Goal: Task Accomplishment & Management: Manage account settings

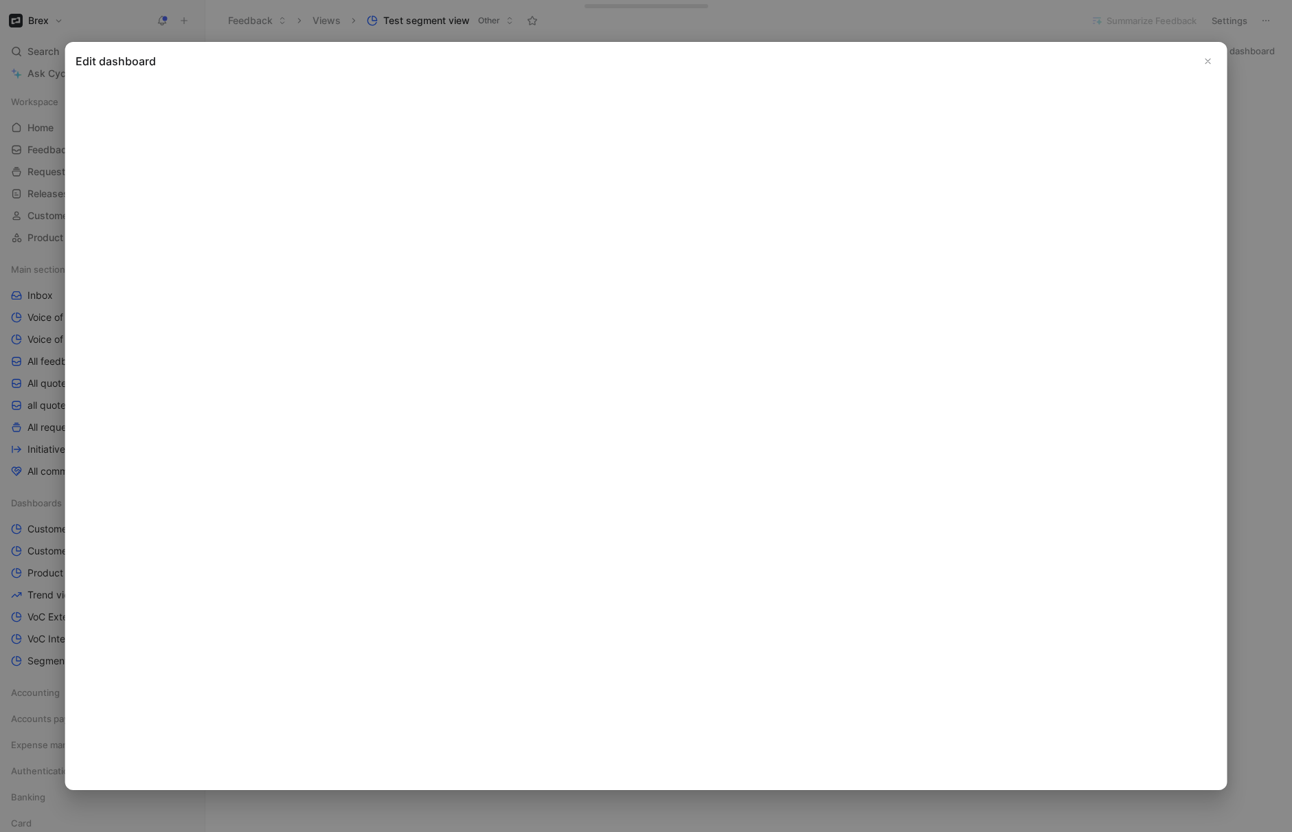
click at [1208, 60] on use "Close" at bounding box center [1208, 60] width 5 height 5
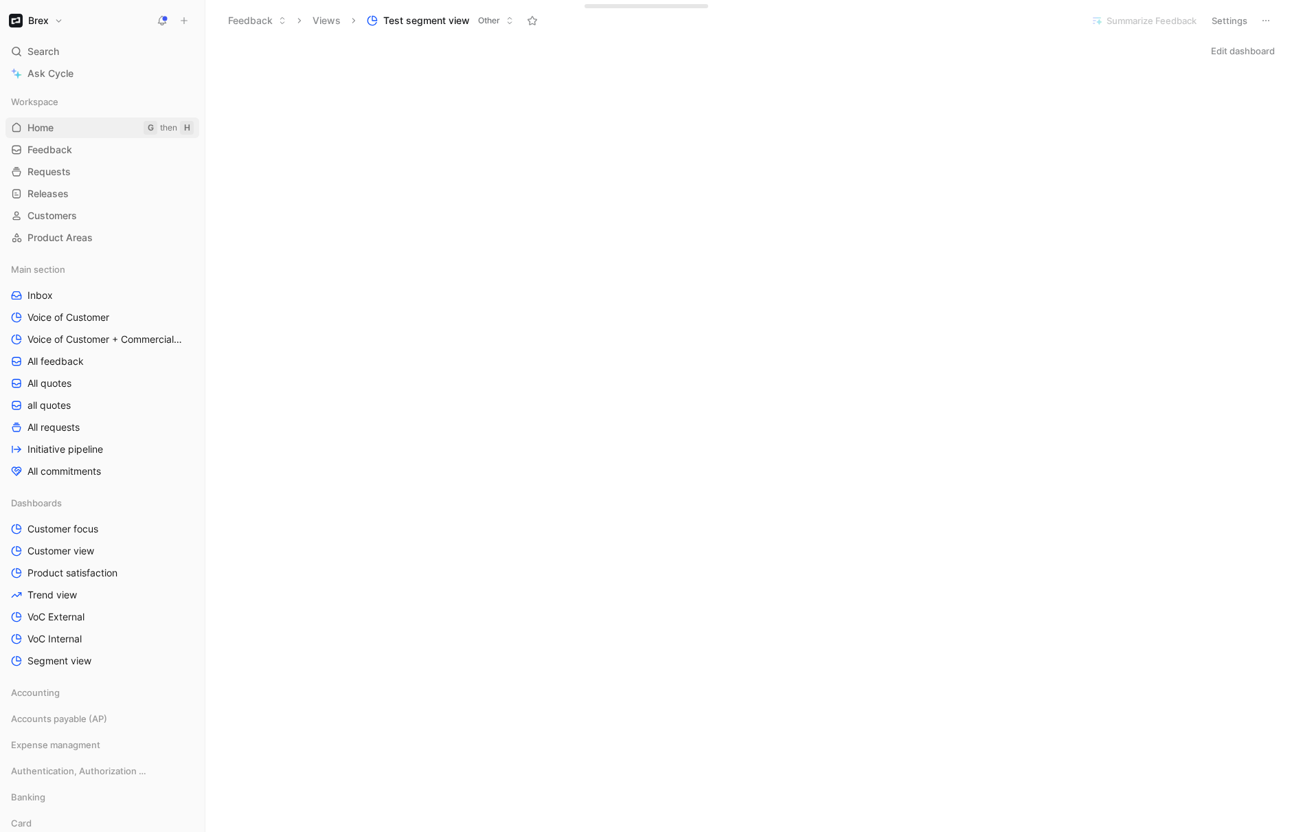
click at [51, 120] on link "Home G then H" at bounding box center [102, 127] width 194 height 21
click at [1232, 56] on button "Edit dashboard" at bounding box center [1243, 50] width 76 height 19
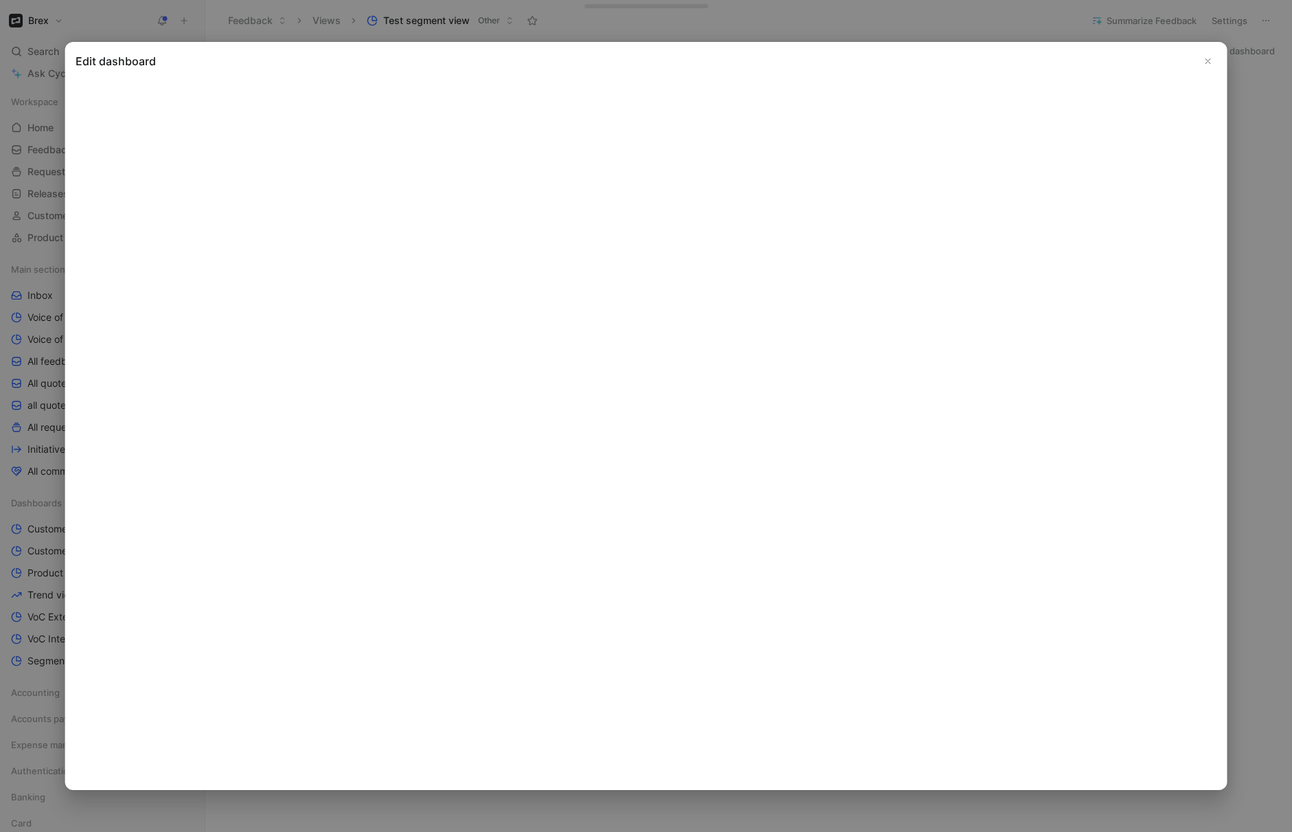
click at [1204, 60] on icon "Close" at bounding box center [1209, 61] width 10 height 10
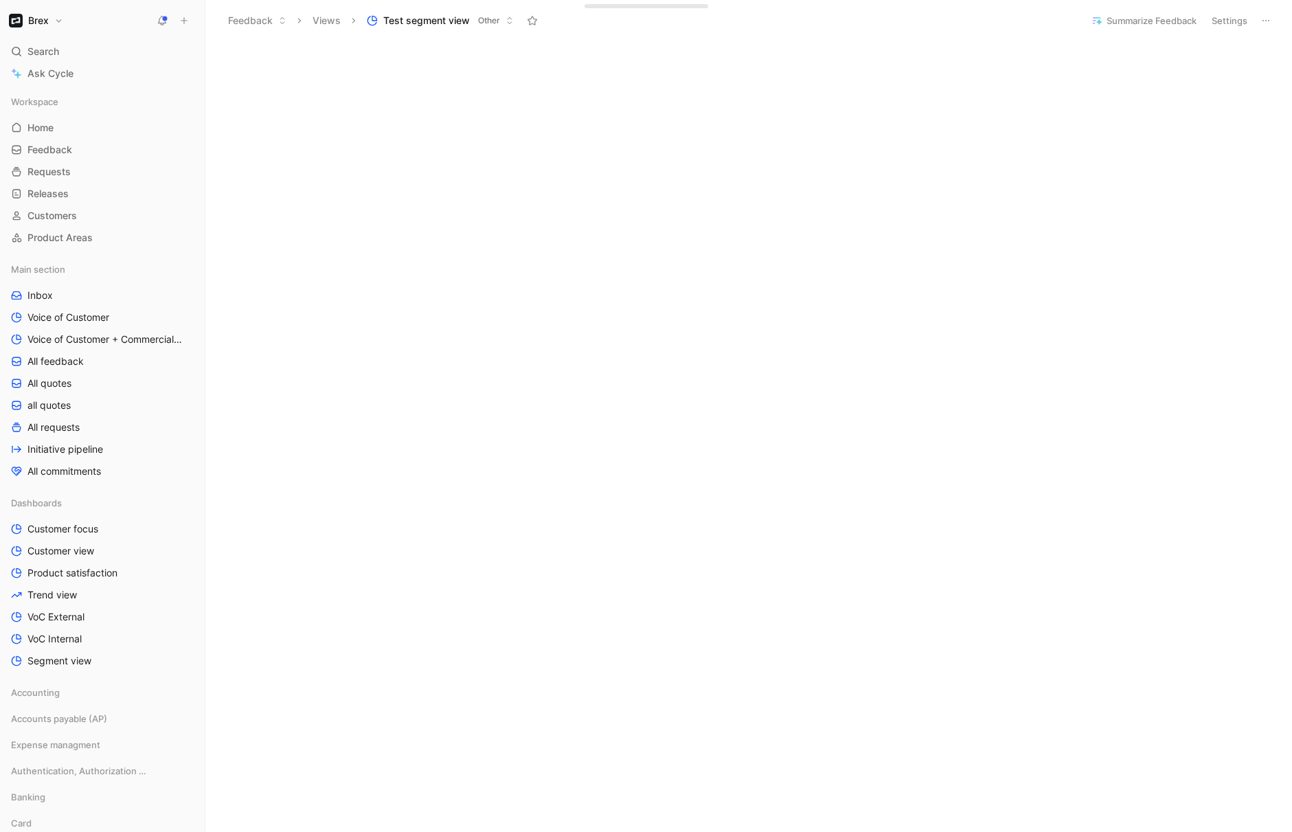
scroll to position [3129, 0]
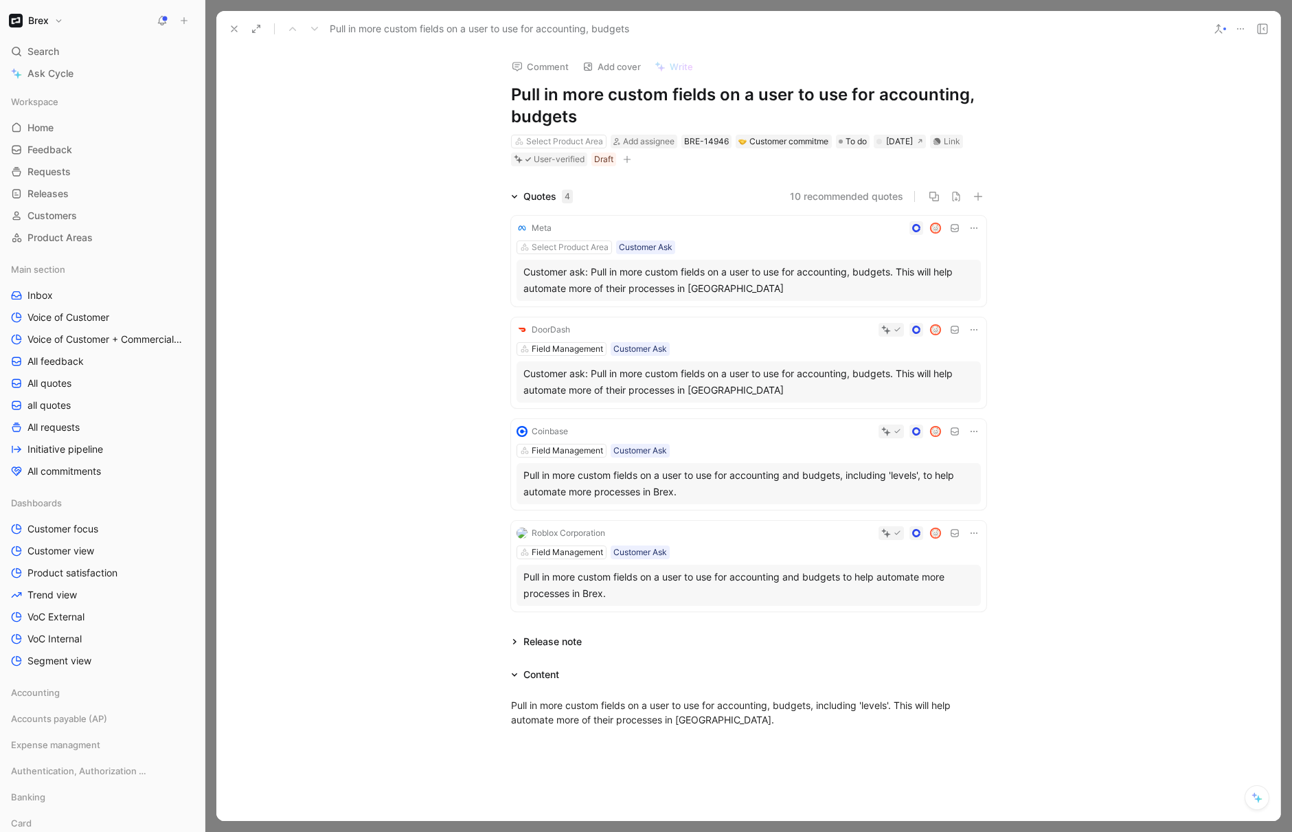
click at [231, 35] on button at bounding box center [234, 28] width 19 height 19
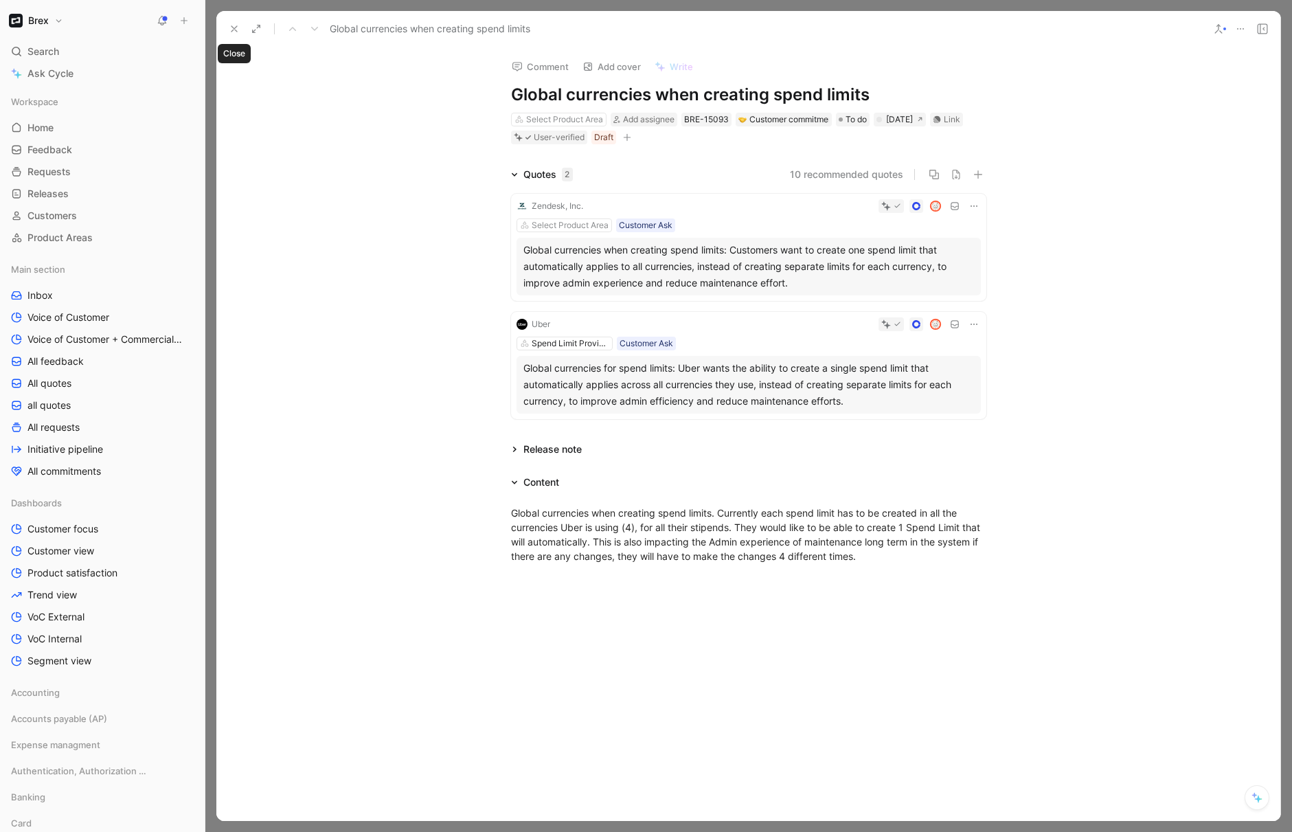
click at [234, 30] on use at bounding box center [234, 28] width 5 height 5
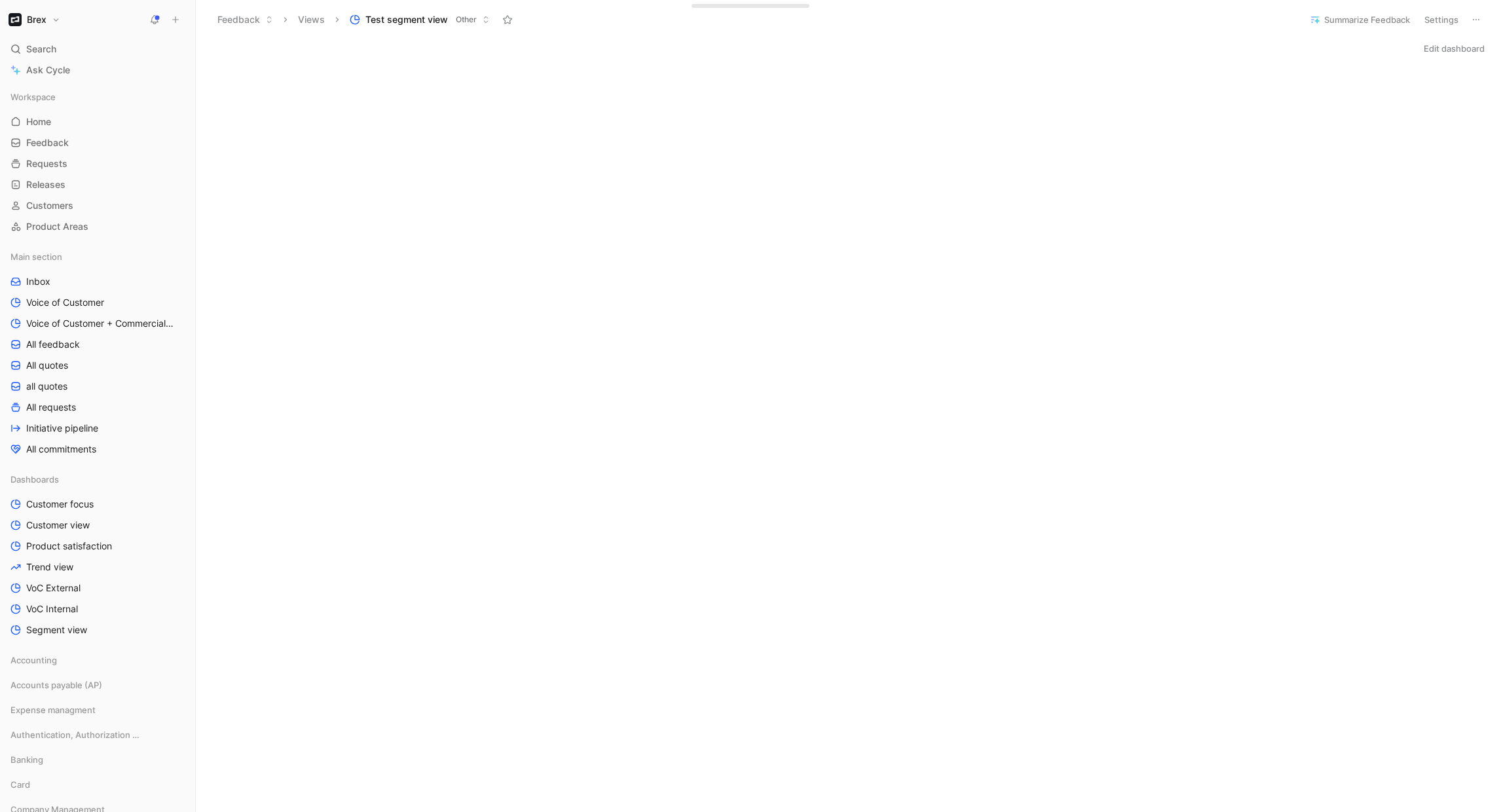
click at [1231, 44] on button "Edit dashboard" at bounding box center [1453, 48] width 72 height 18
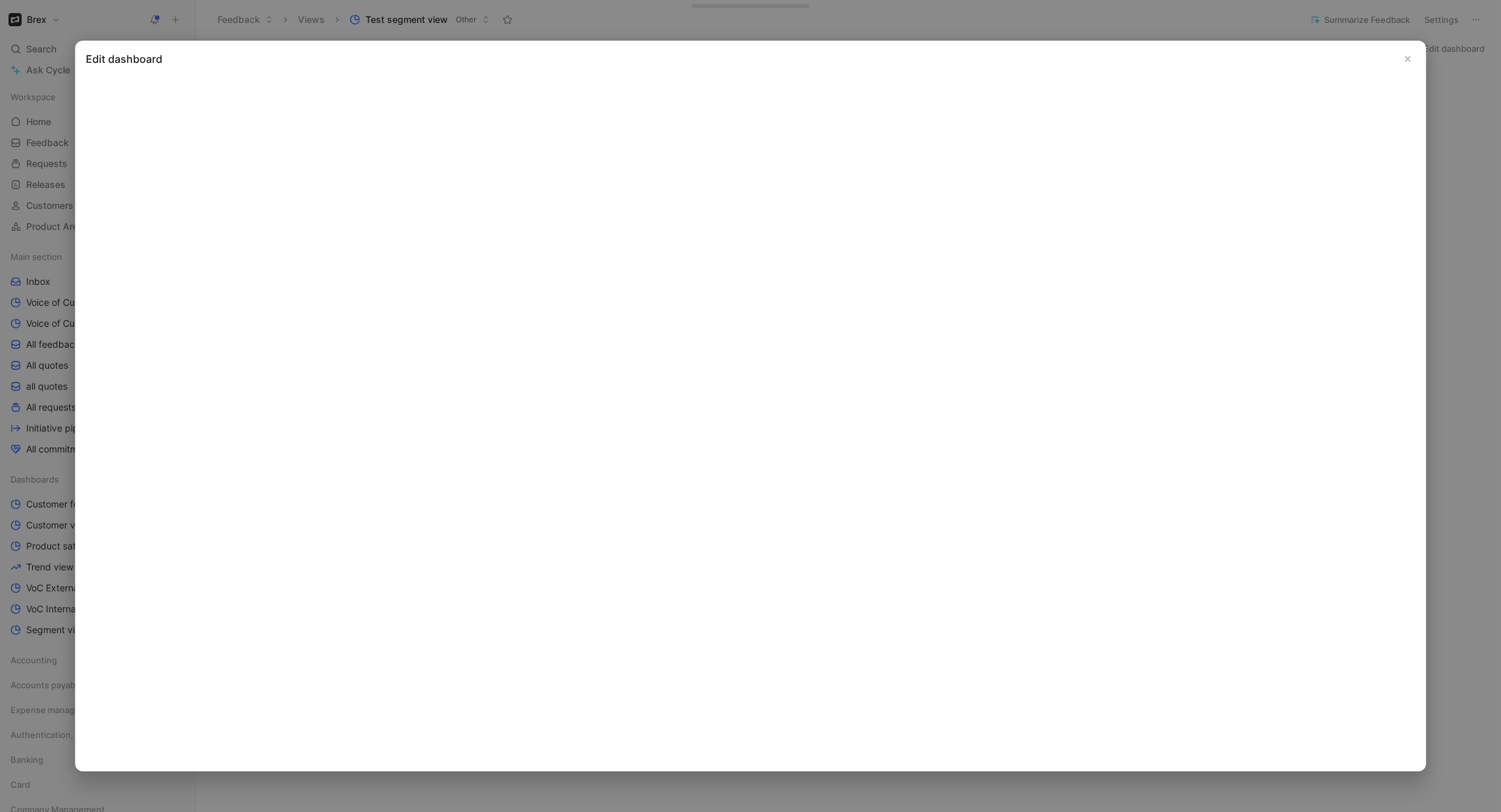
click at [1231, 60] on icon "Close" at bounding box center [1408, 59] width 10 height 10
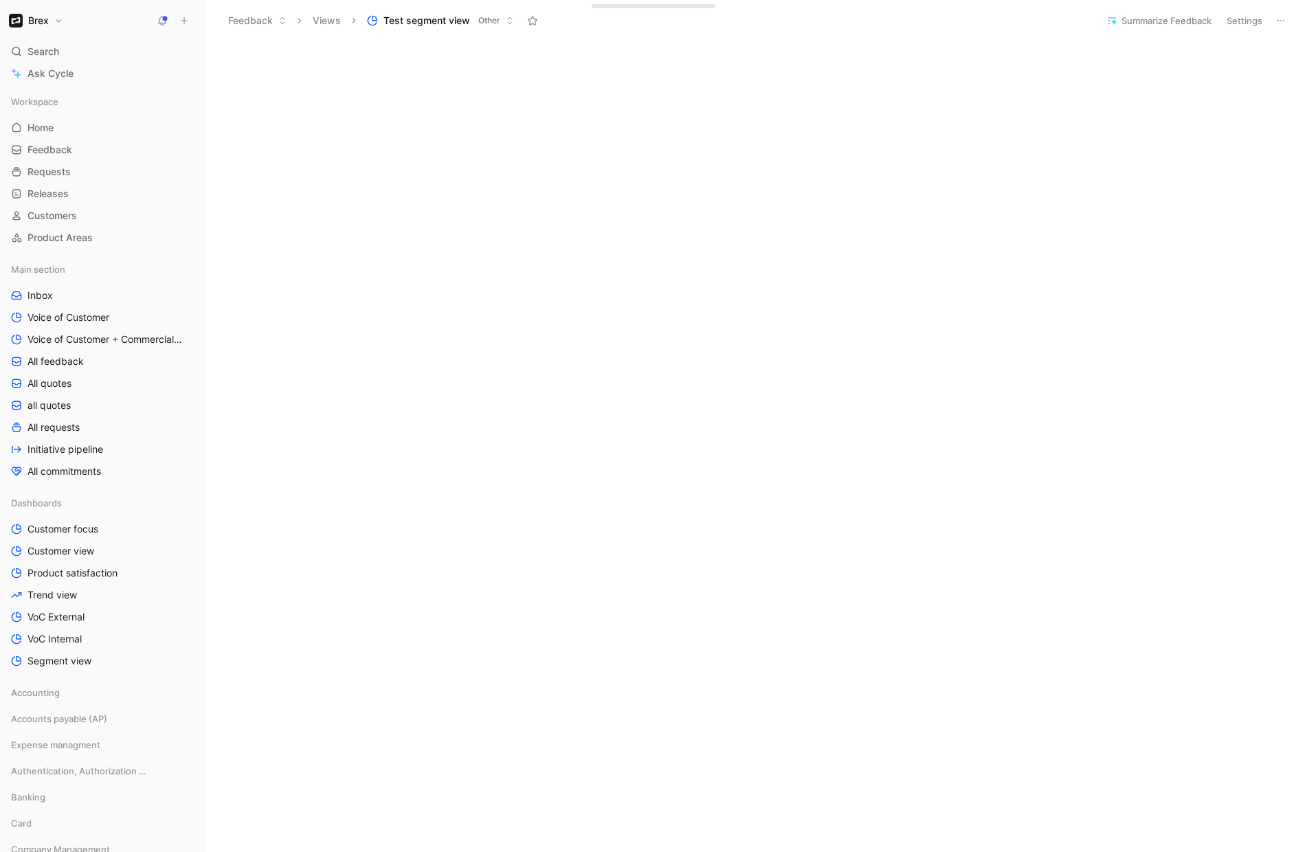
scroll to position [2164, 0]
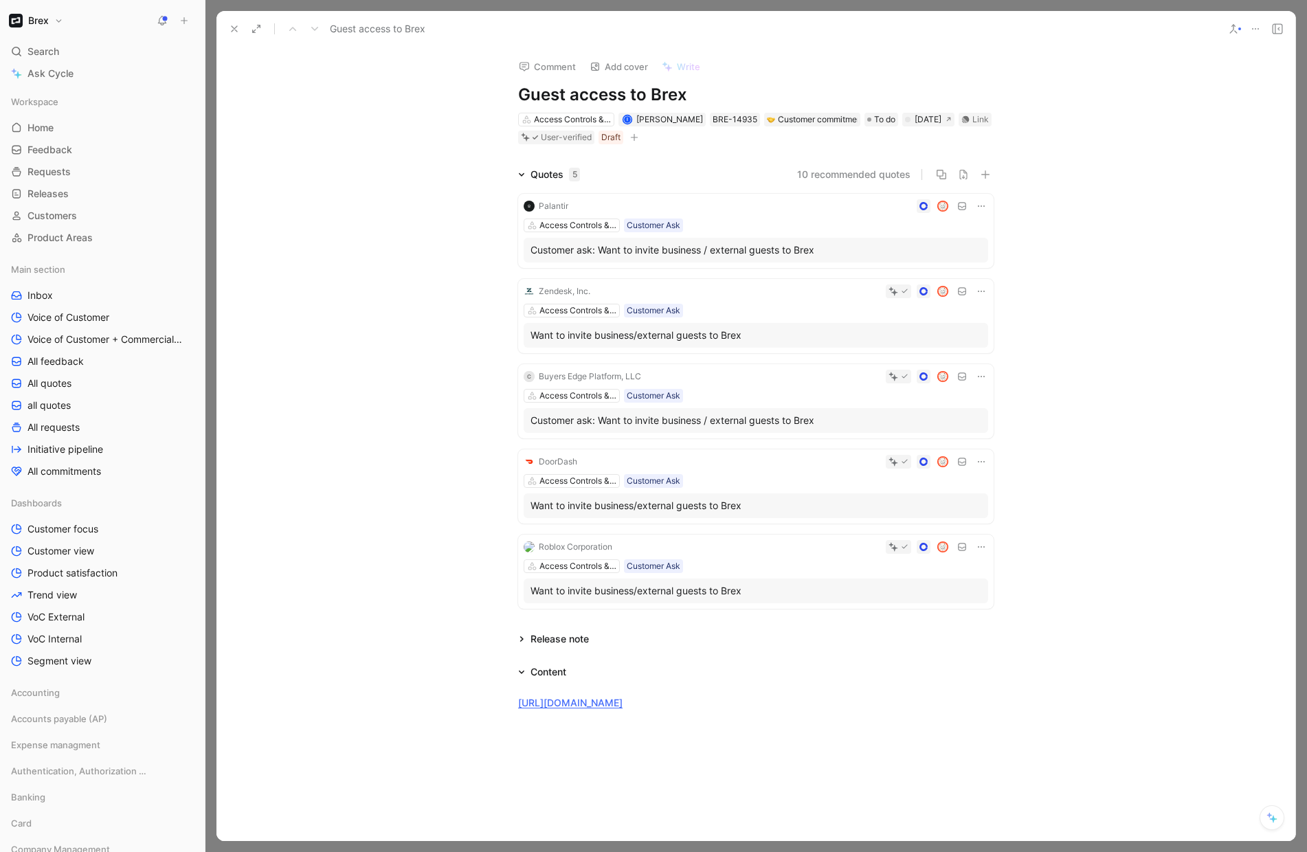
click at [642, 96] on h1 "Guest access to Brex" at bounding box center [755, 95] width 475 height 22
copy h1 "Guest access to Brex"
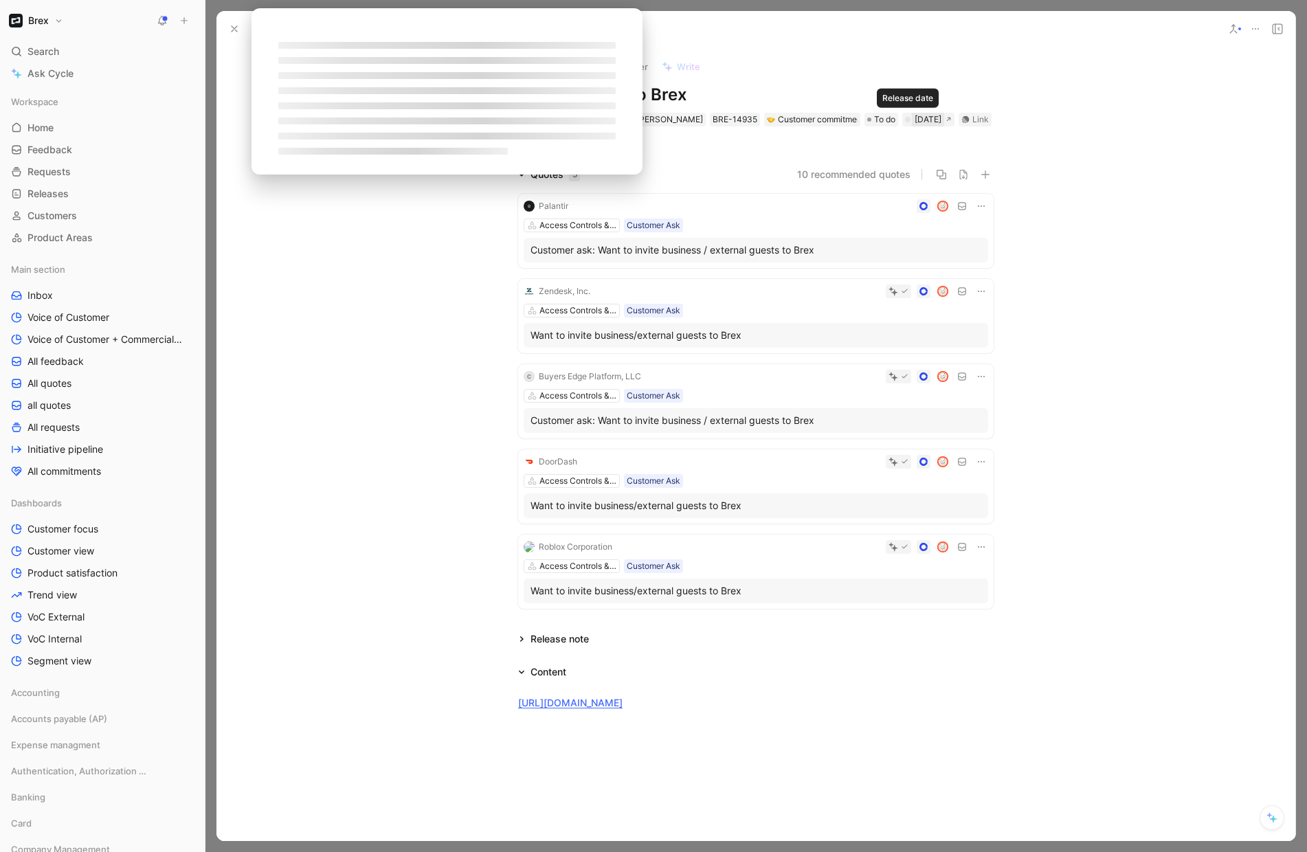
click at [914, 120] on div "Oct 19, 2025" at bounding box center [927, 120] width 27 height 14
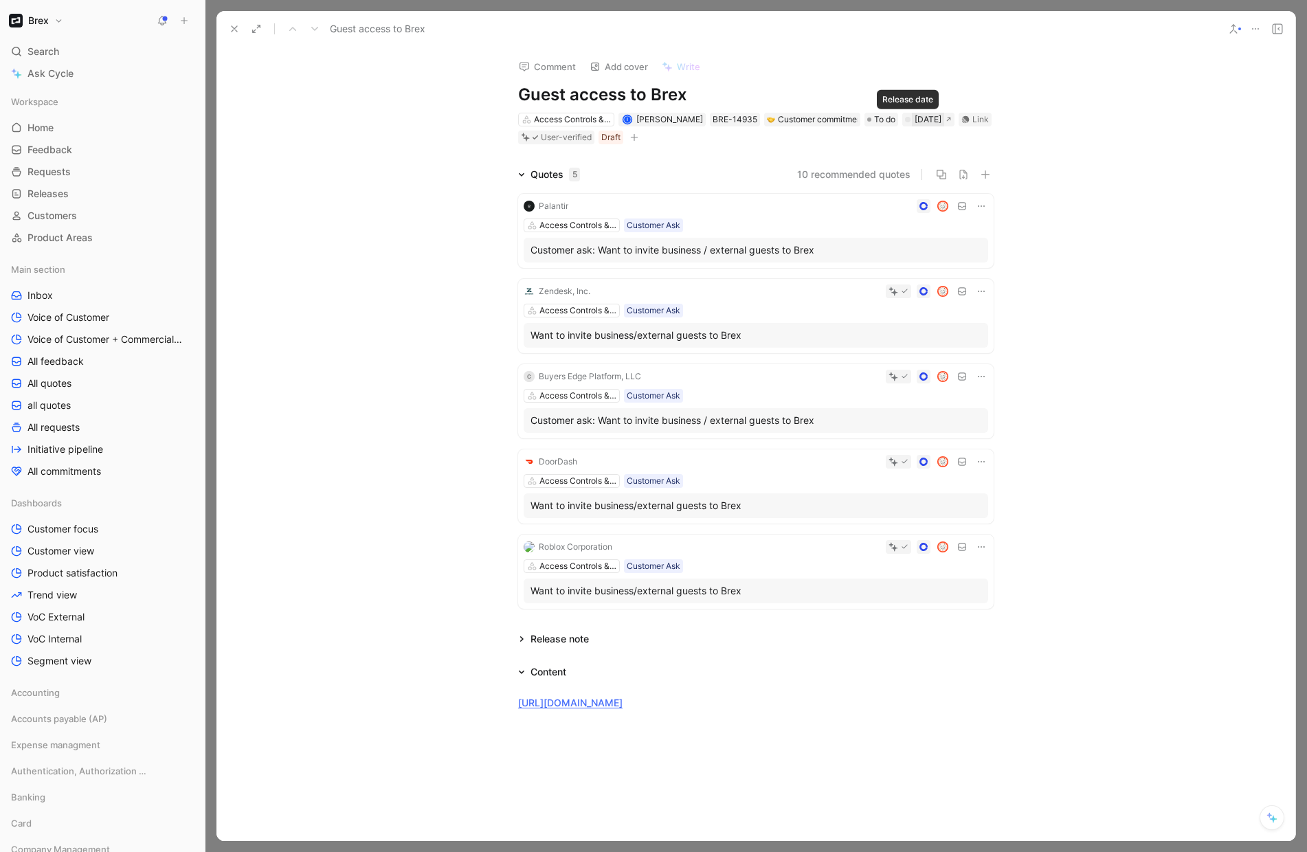
click at [922, 122] on div "Oct 19, 2025" at bounding box center [927, 120] width 27 height 14
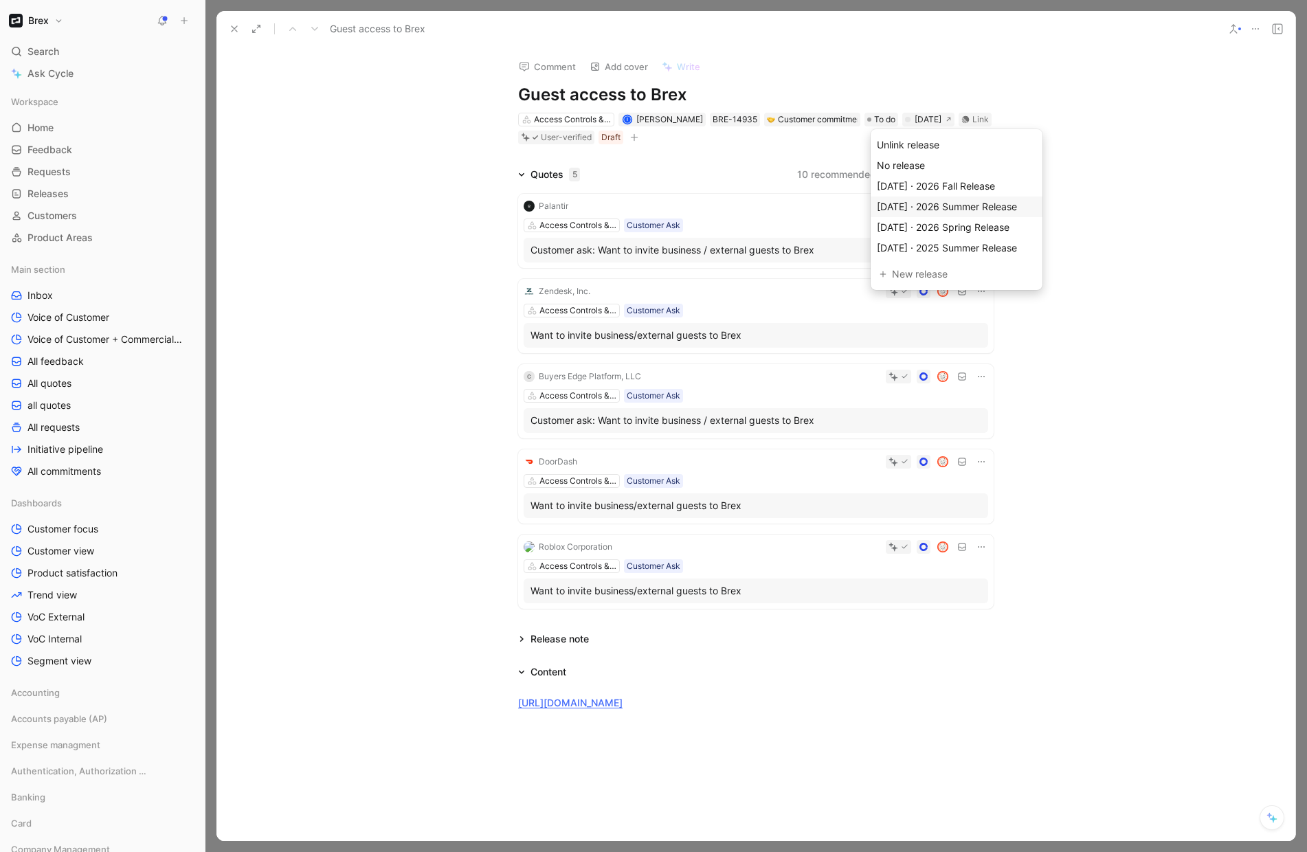
click at [988, 205] on span "Jul 05, 2026 · 2026 Summer Release" at bounding box center [947, 207] width 140 height 12
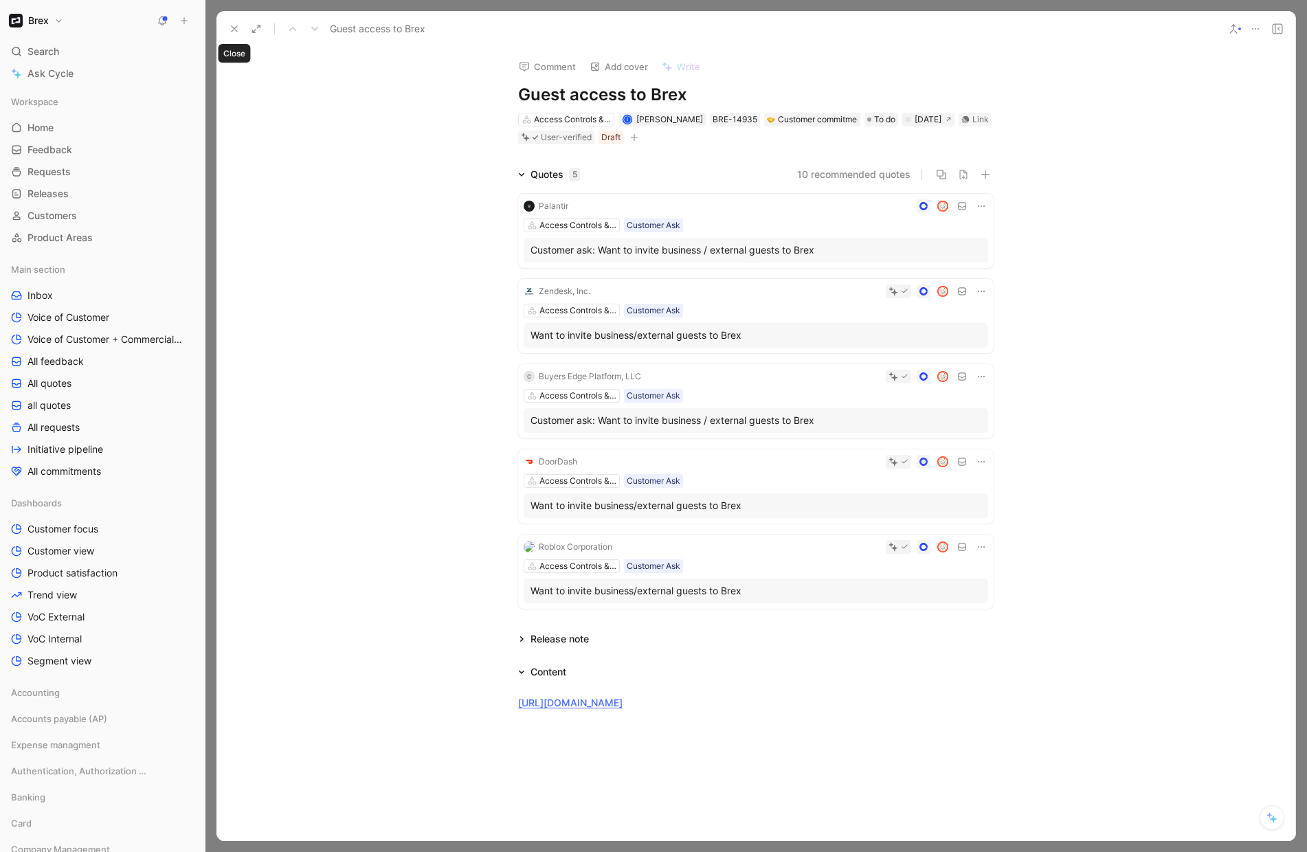
click at [231, 29] on icon at bounding box center [234, 28] width 11 height 11
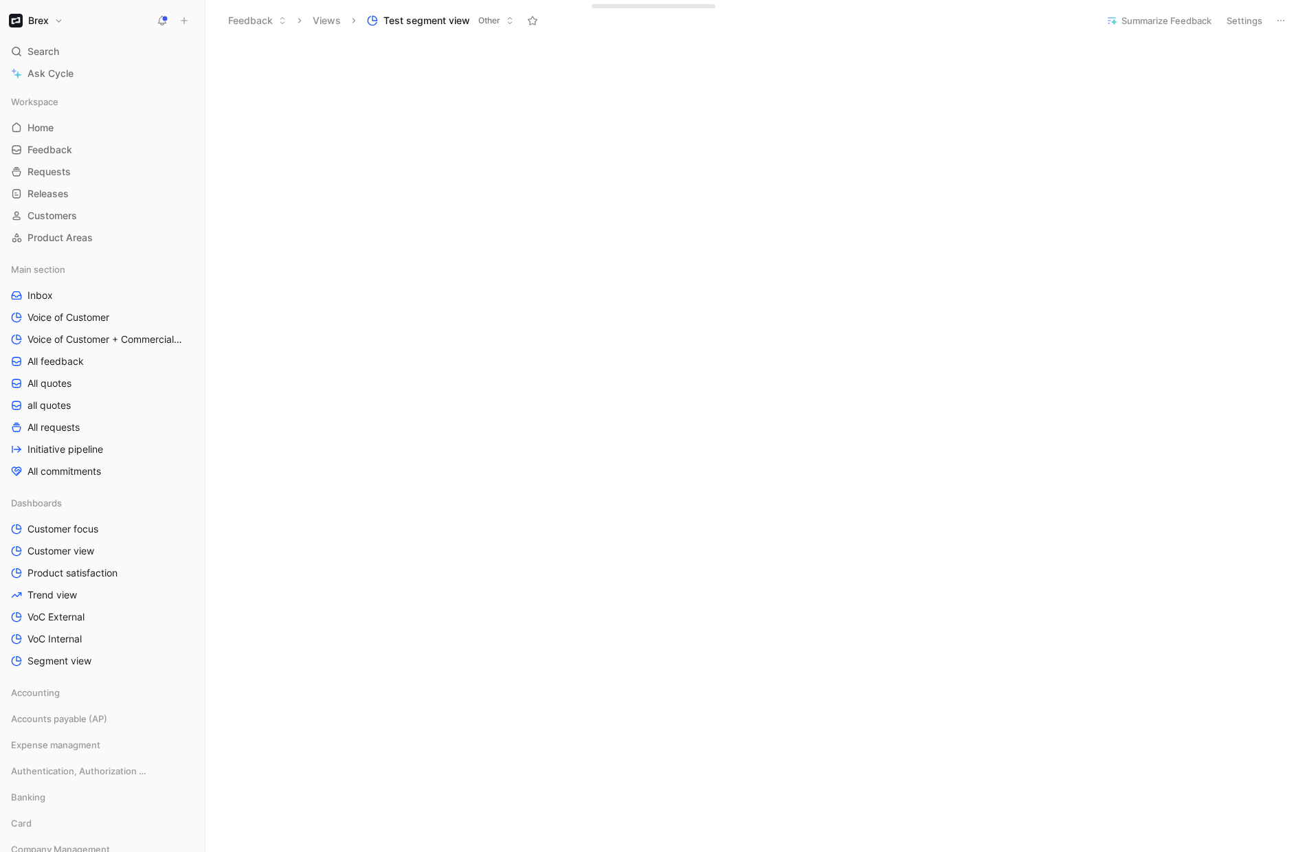
scroll to position [3243, 0]
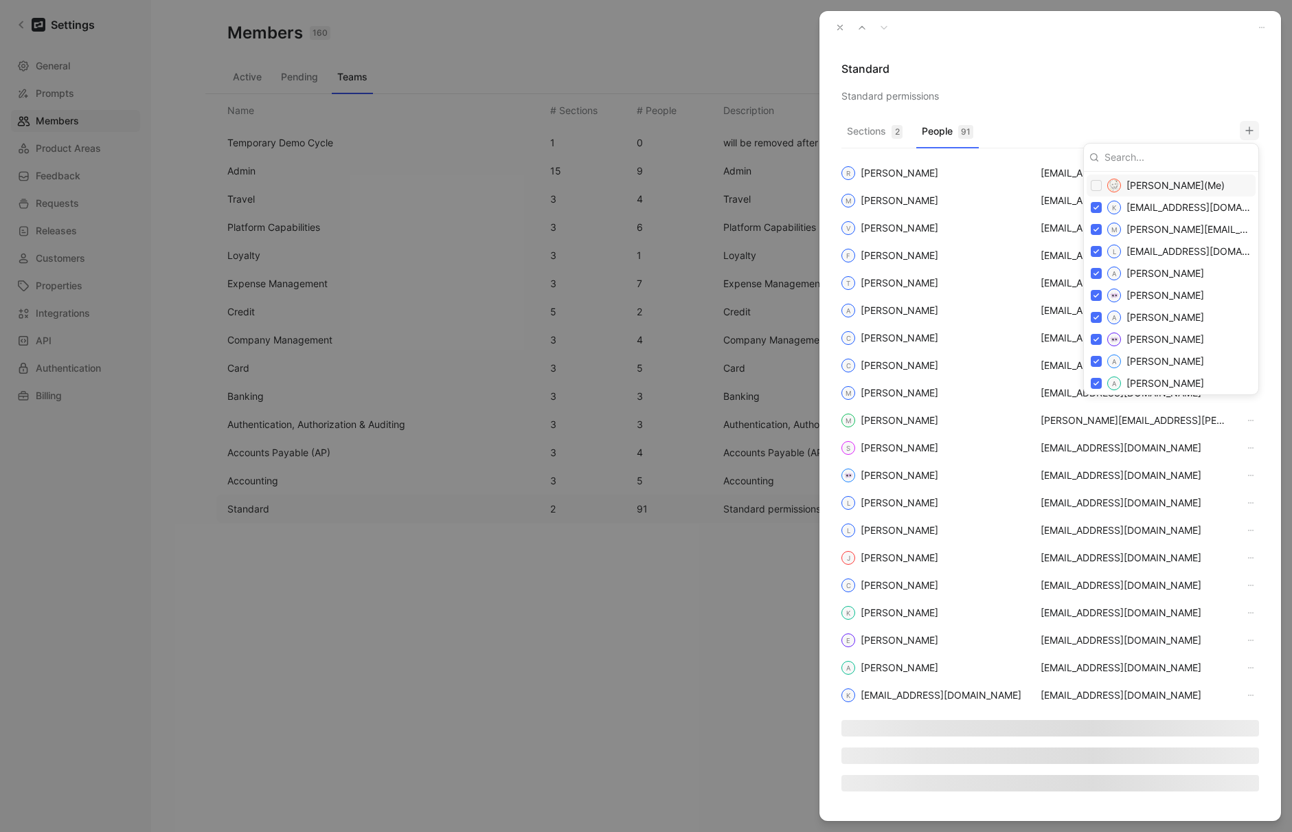
click at [842, 27] on div at bounding box center [646, 416] width 1292 height 832
click at [840, 27] on use "button" at bounding box center [840, 27] width 5 height 5
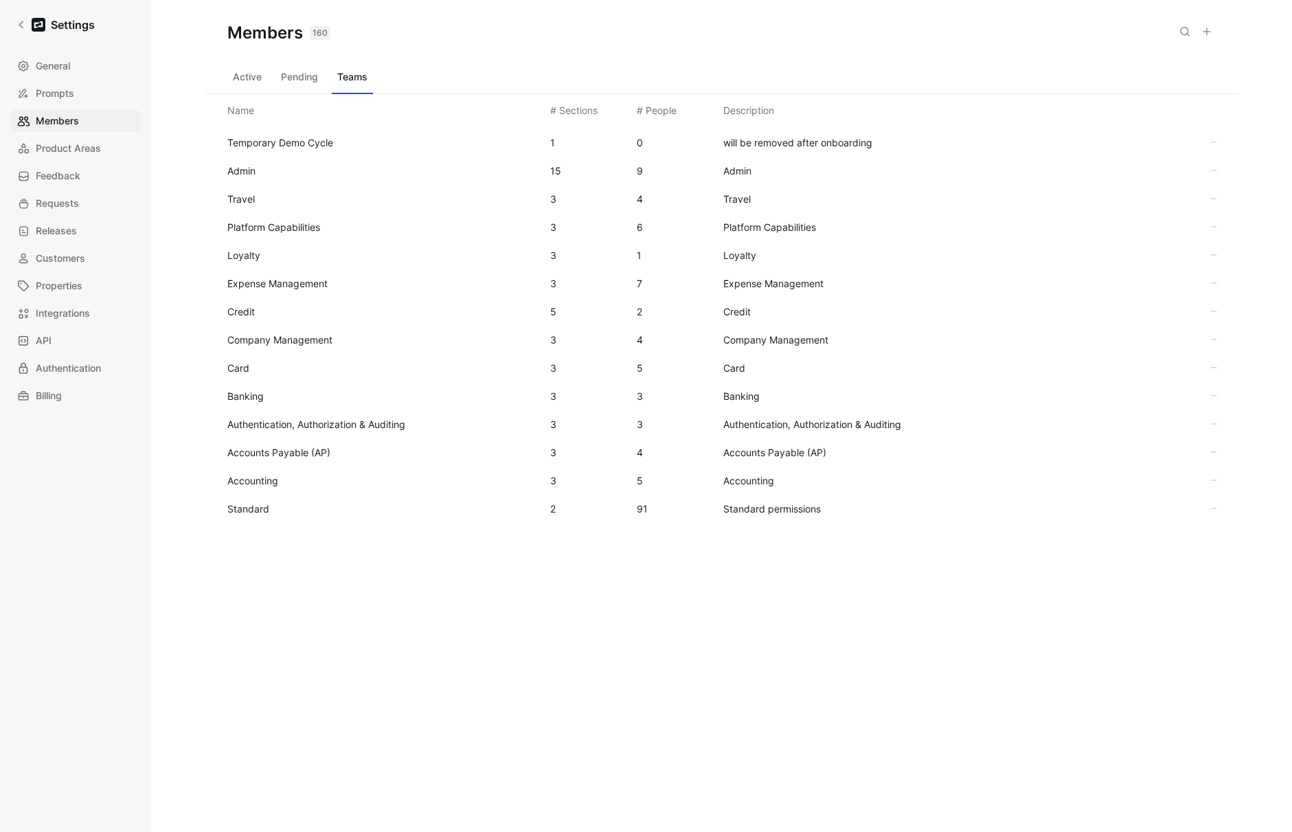
drag, startPoint x: 402, startPoint y: 616, endPoint x: 429, endPoint y: 619, distance: 26.9
click at [402, 616] on div "Temporary Demo Cycle 1 0 will be removed after onboarding Admin 15 9 Admin Trav…" at bounding box center [721, 380] width 1033 height 506
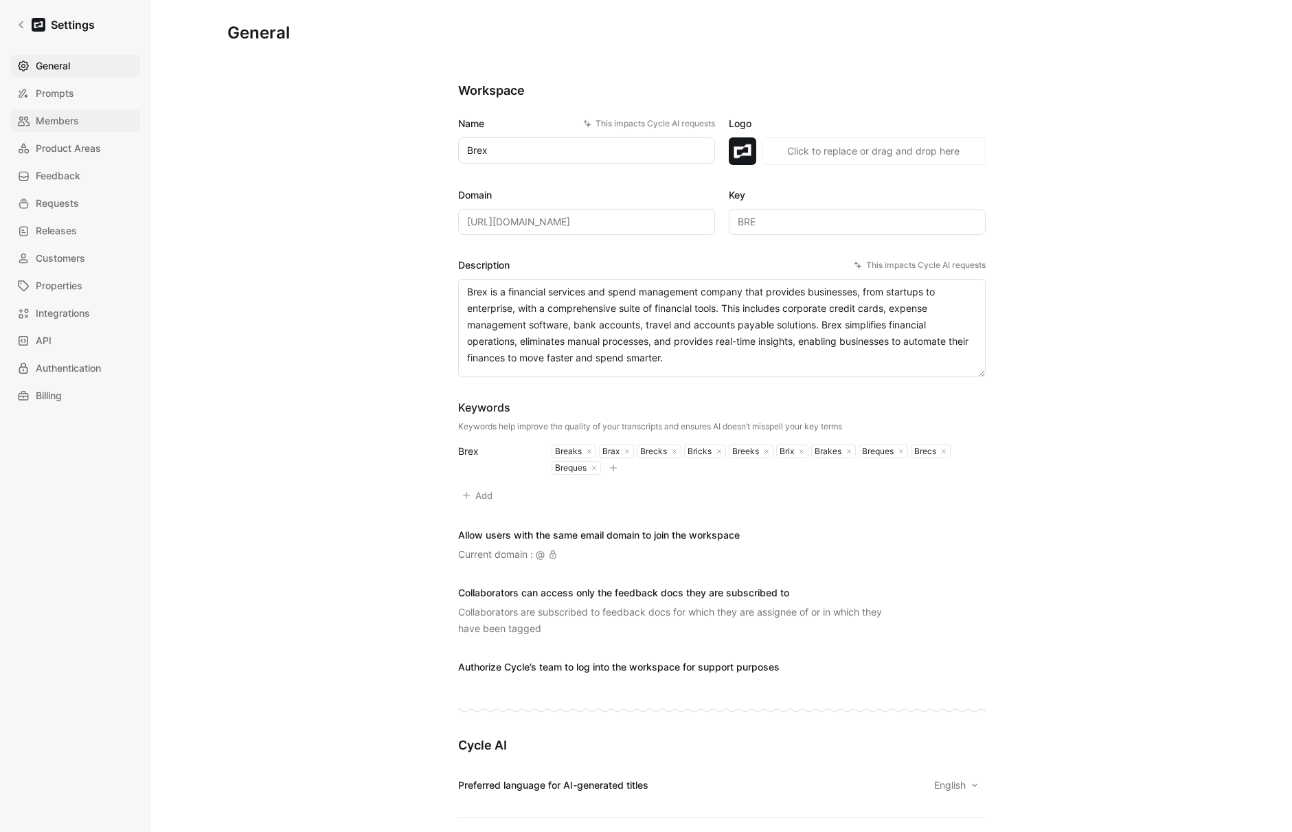
click at [37, 122] on span "Members" at bounding box center [57, 121] width 43 height 16
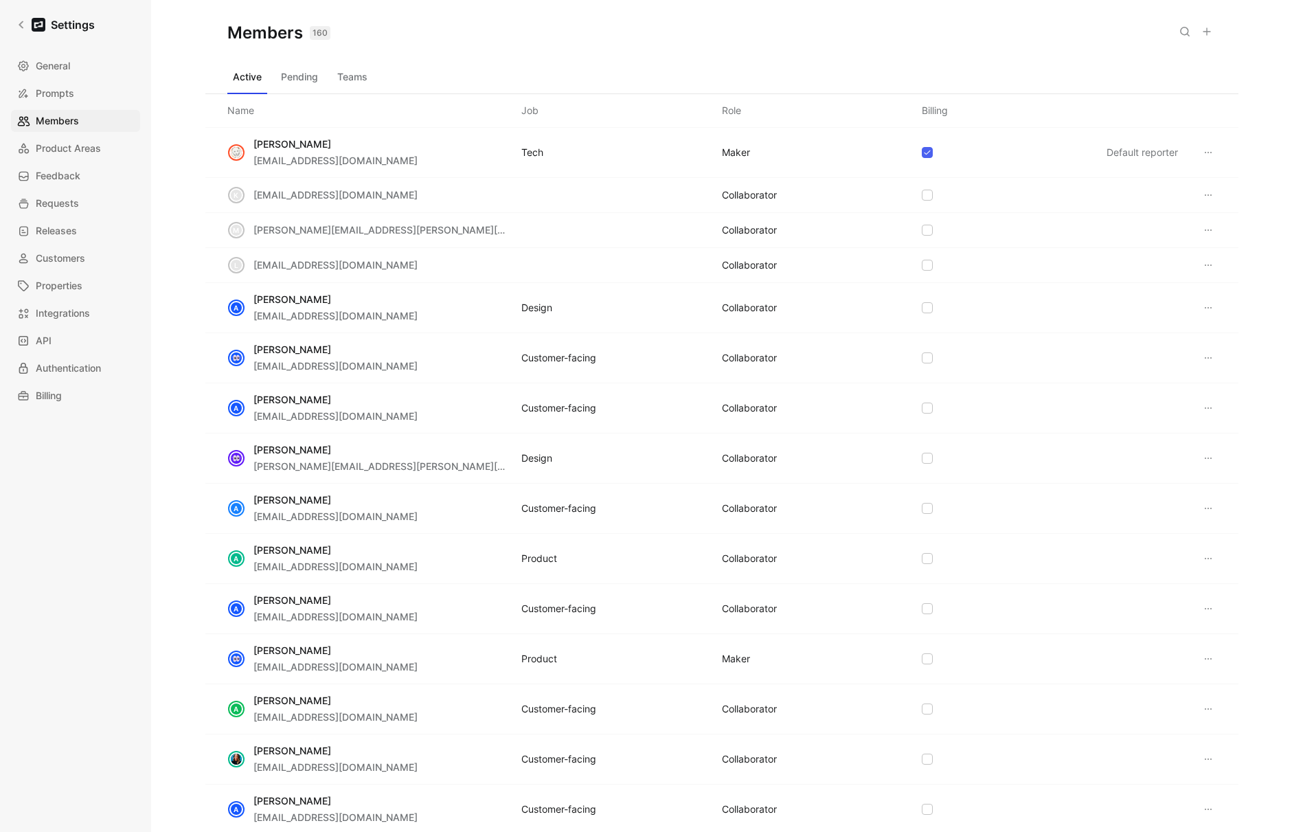
click at [358, 78] on button "Teams" at bounding box center [352, 77] width 41 height 22
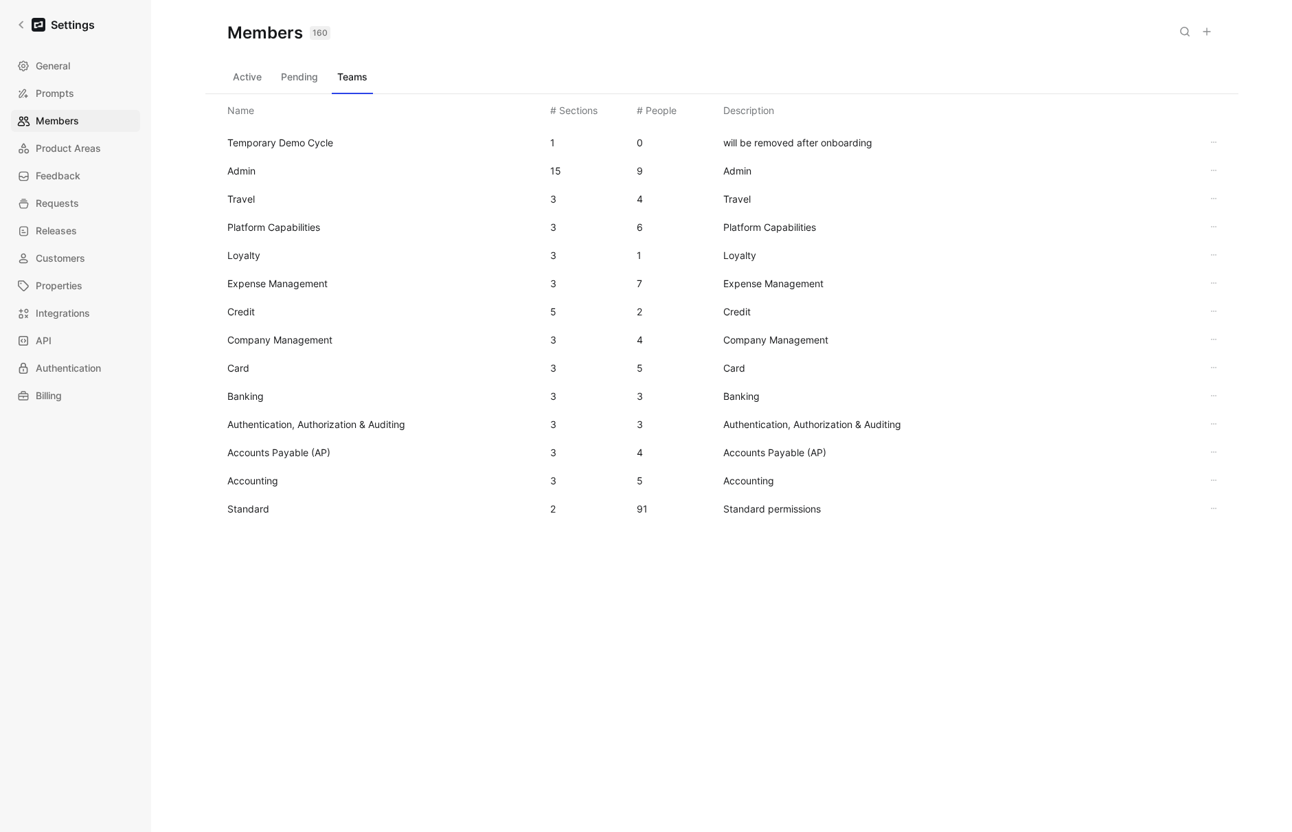
click at [245, 515] on span "Standard" at bounding box center [383, 509] width 312 height 16
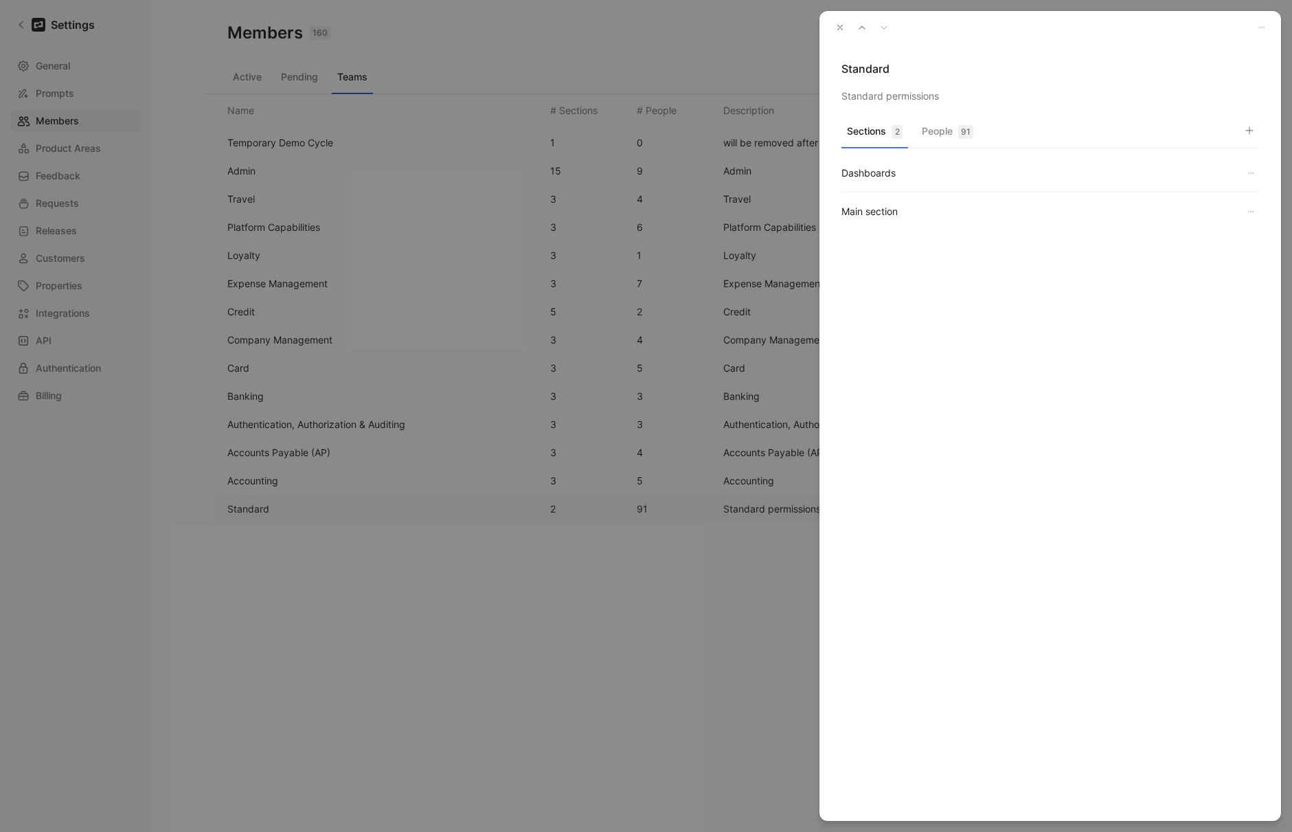
click at [941, 137] on button "People 91" at bounding box center [947, 135] width 63 height 27
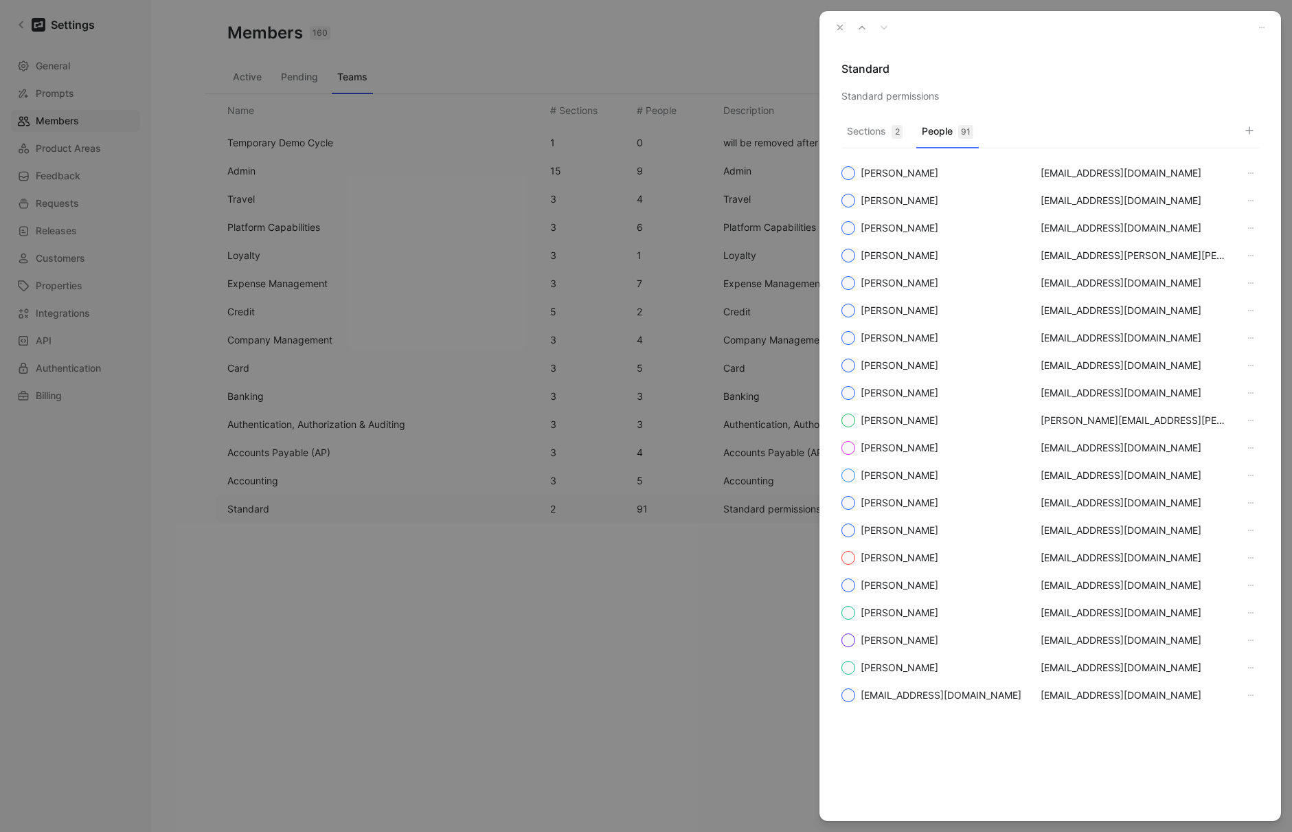
click at [1251, 129] on icon "button" at bounding box center [1249, 130] width 11 height 11
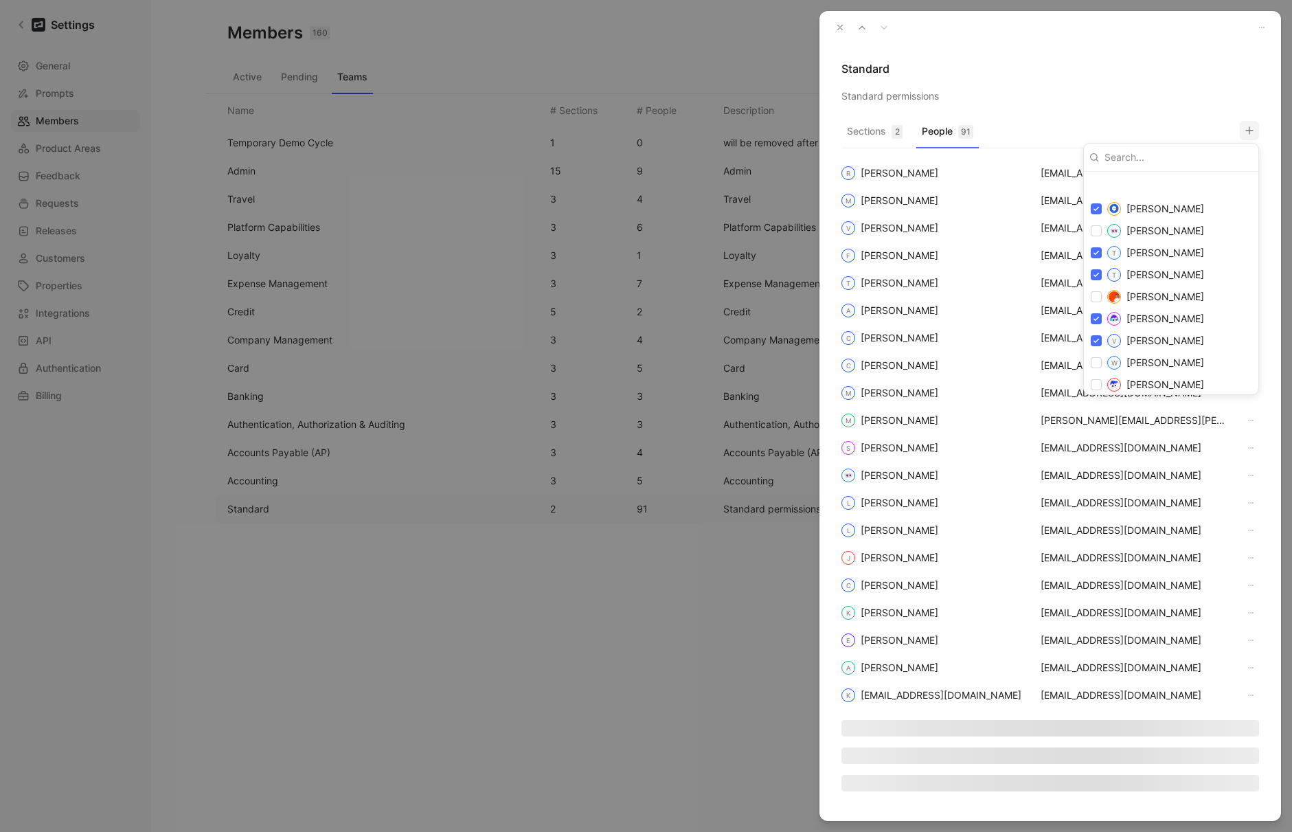
scroll to position [2358, 0]
click at [1140, 151] on input at bounding box center [1176, 157] width 154 height 22
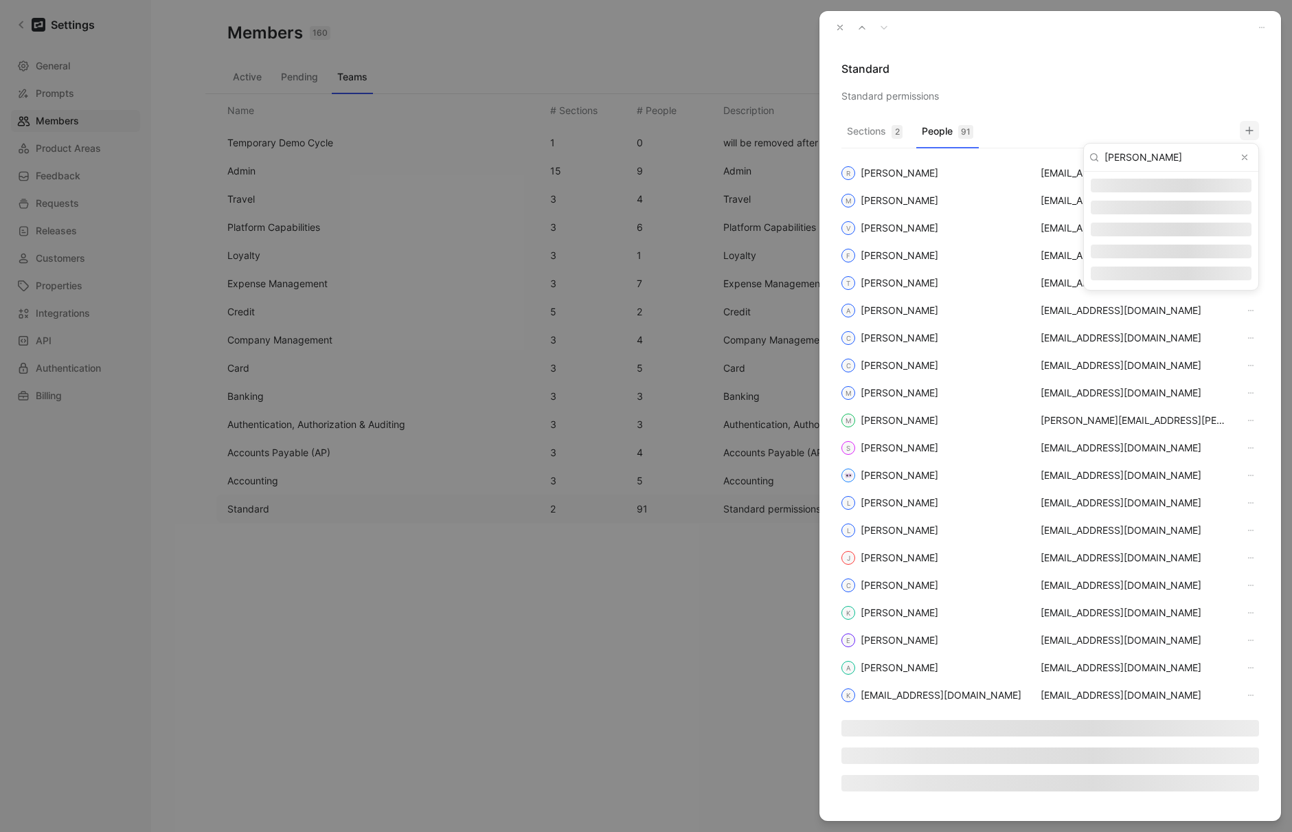
type input "[PERSON_NAME]"
click at [1242, 158] on icon "Clear input" at bounding box center [1245, 158] width 10 height 10
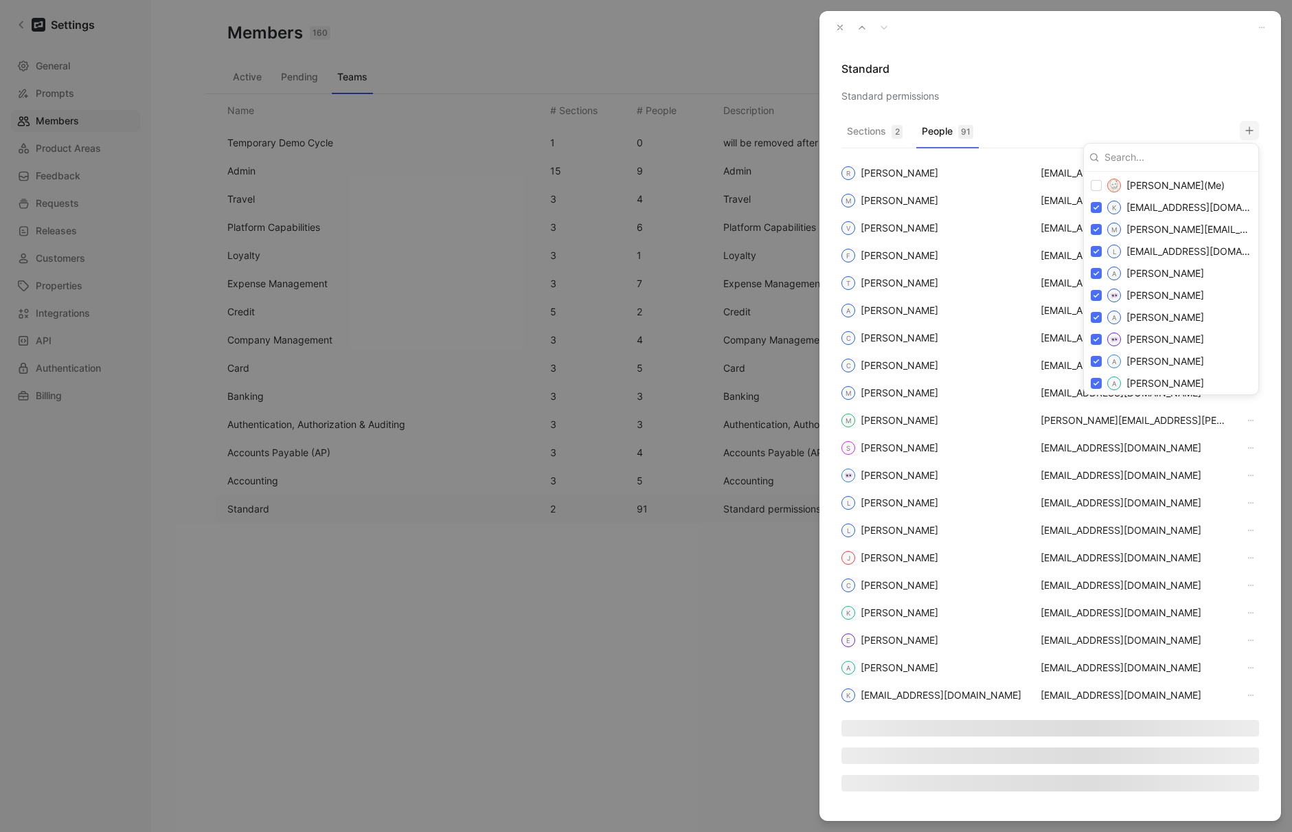
click at [842, 29] on div at bounding box center [646, 416] width 1292 height 832
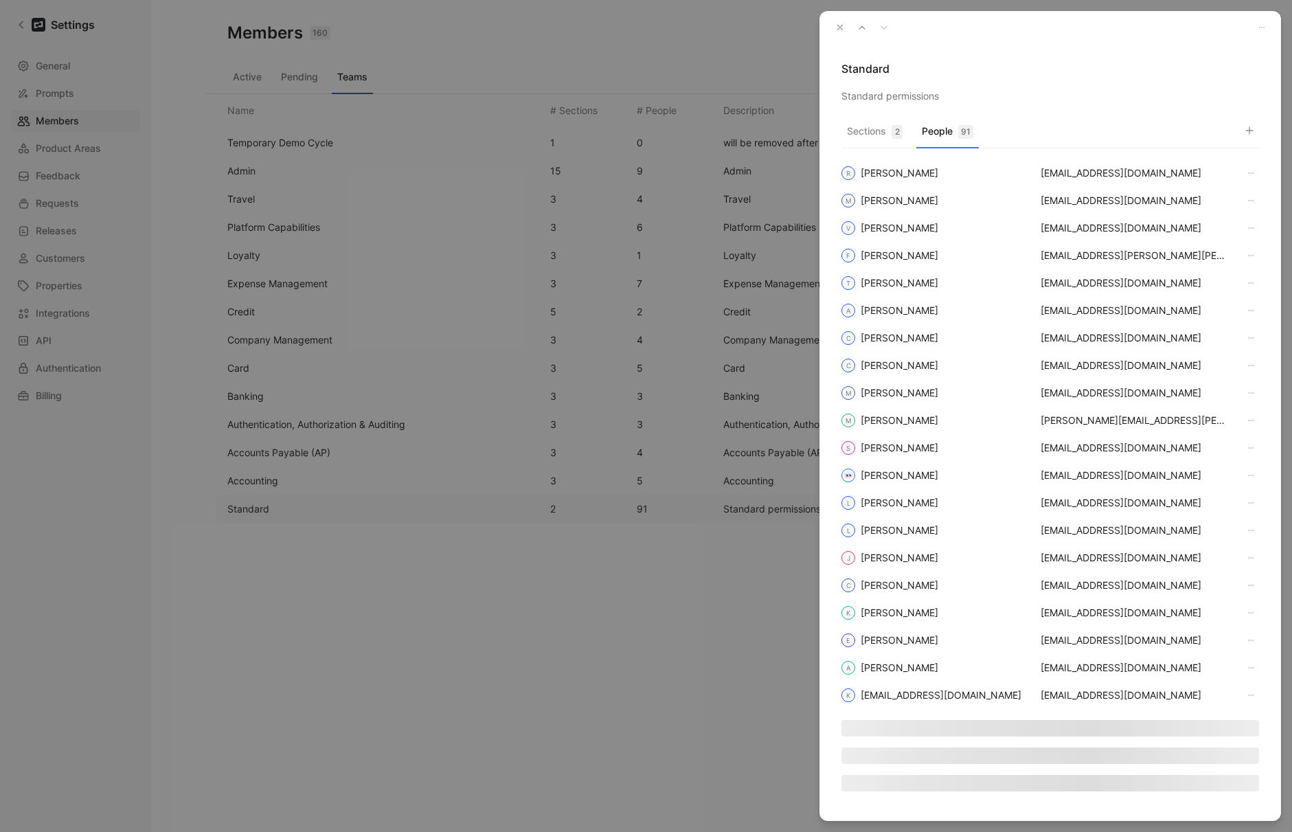
click at [837, 29] on icon "button" at bounding box center [840, 28] width 10 height 10
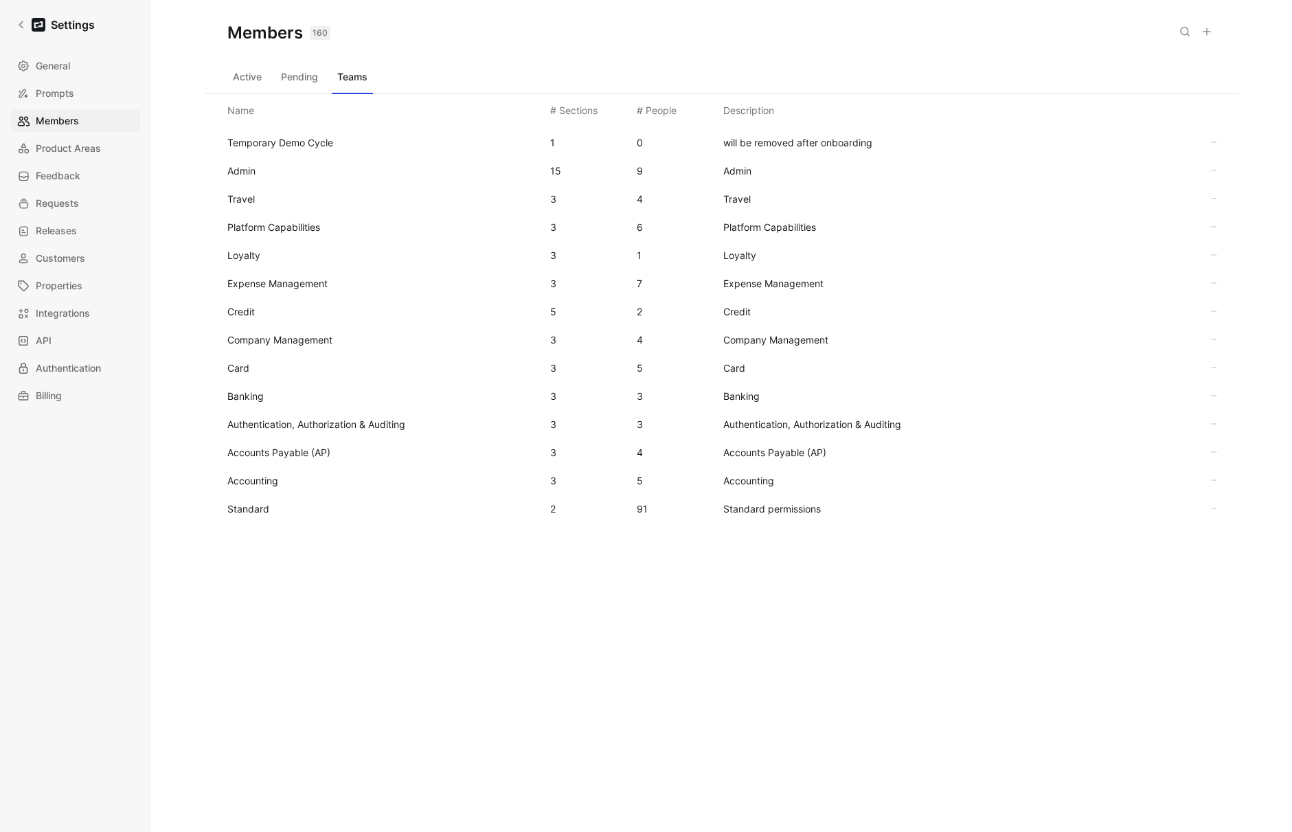
click at [254, 78] on button "Active" at bounding box center [247, 77] width 40 height 22
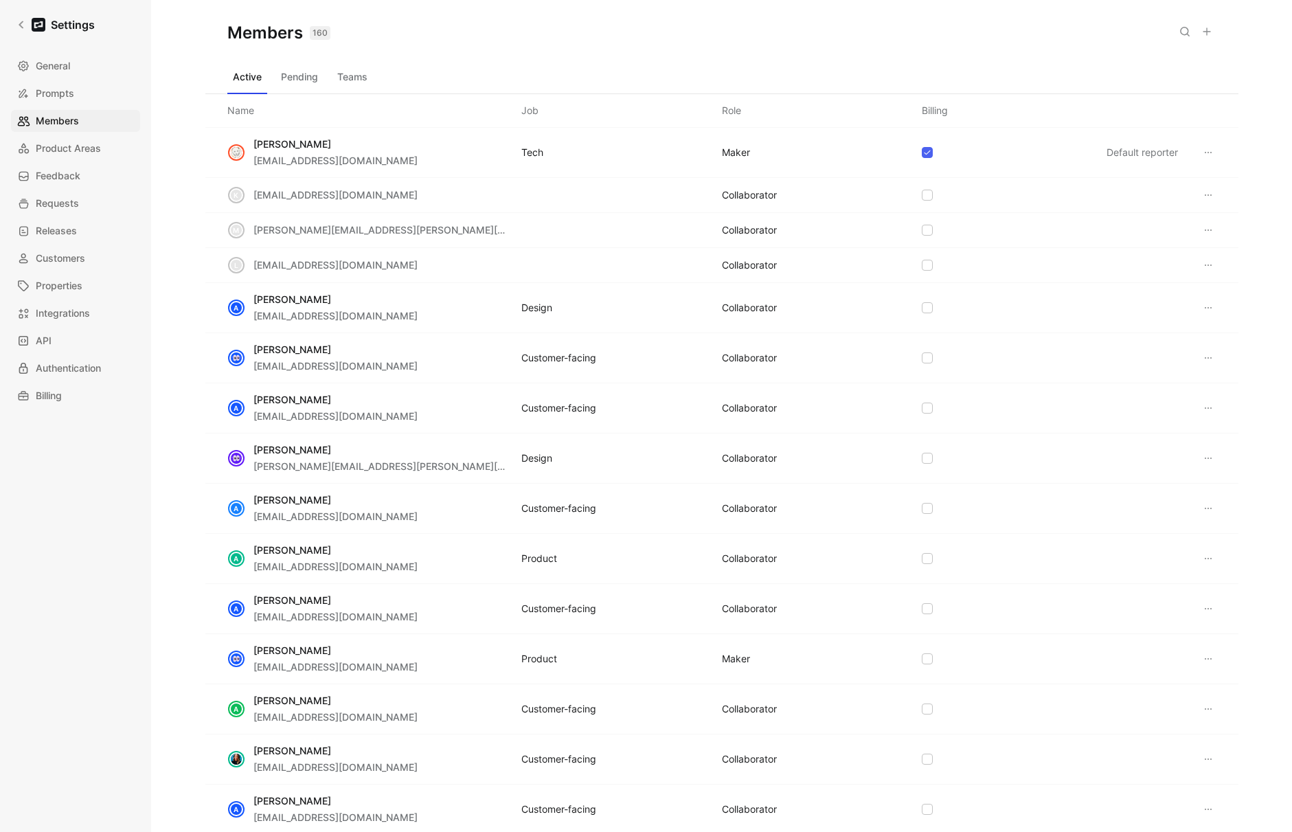
click at [1171, 35] on div "Saved" at bounding box center [1171, 31] width 91 height 19
click at [1177, 35] on button at bounding box center [1184, 31] width 19 height 19
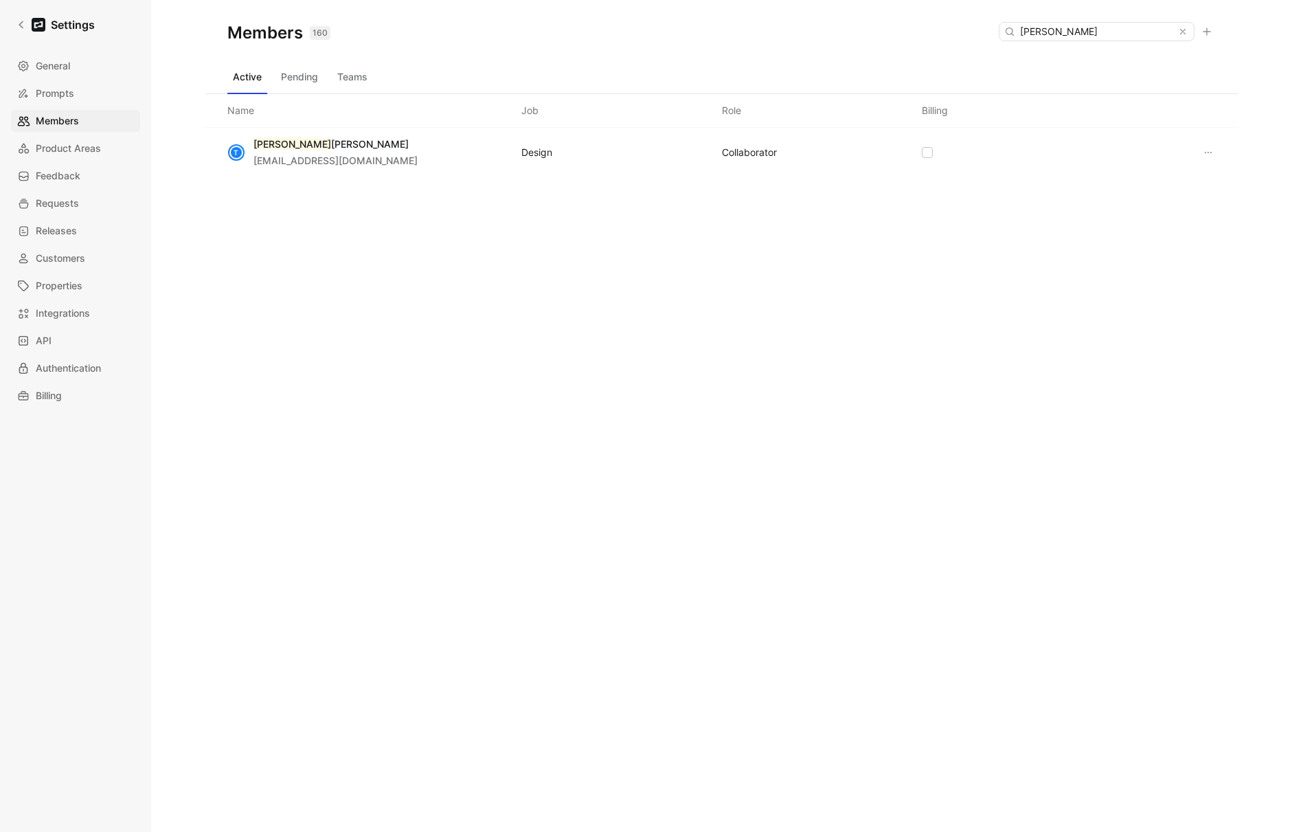
click at [1210, 153] on icon at bounding box center [1208, 152] width 11 height 11
click at [1123, 220] on span "Remove" at bounding box center [1130, 220] width 36 height 12
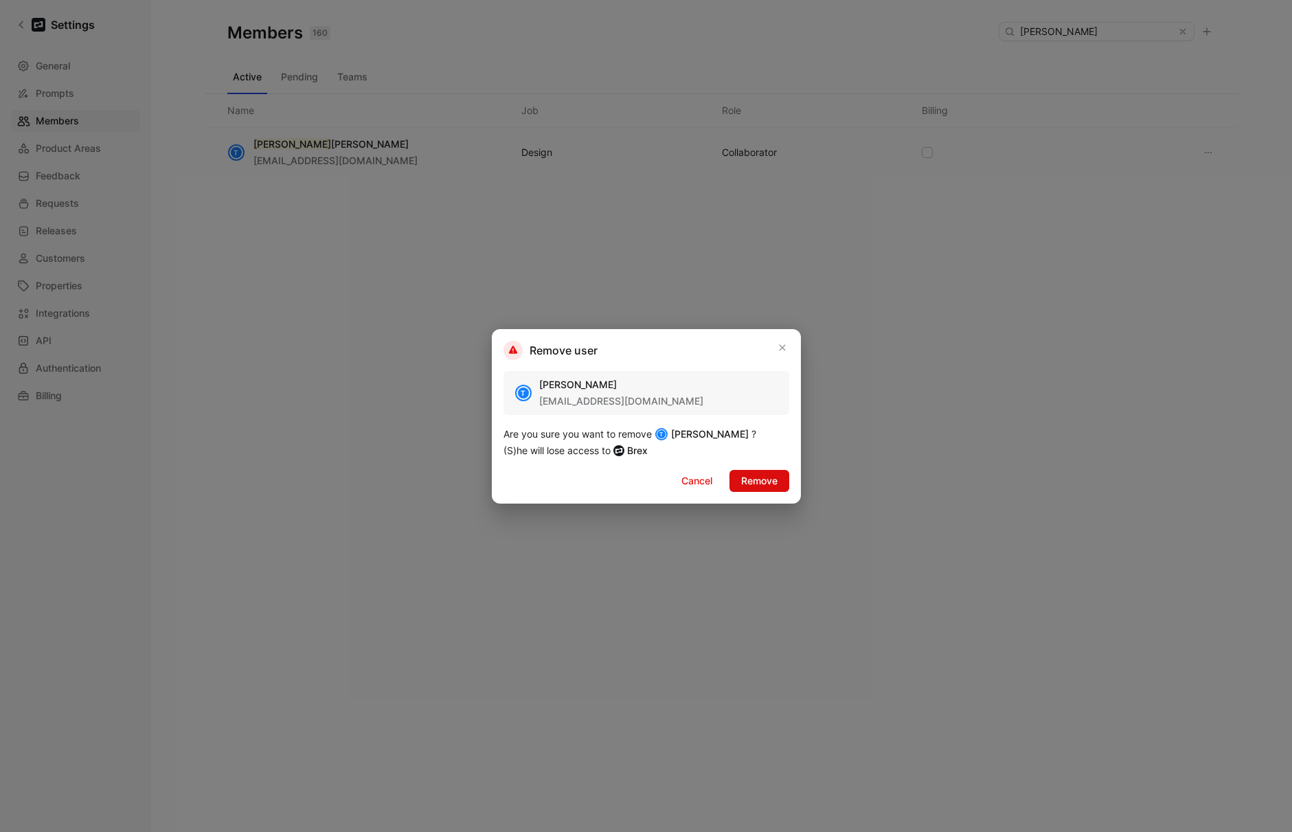
click at [776, 480] on span "Remove" at bounding box center [759, 481] width 36 height 16
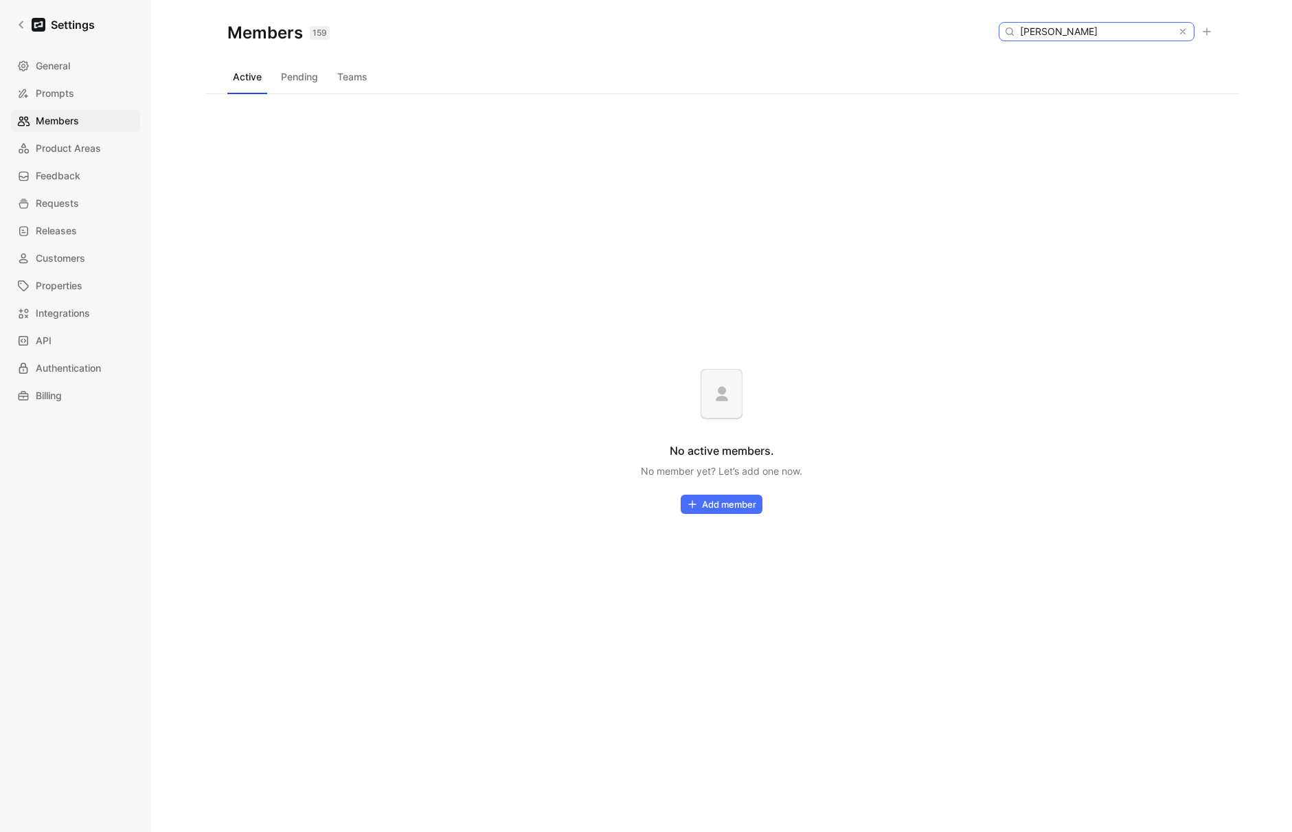
click at [1083, 27] on input "[PERSON_NAME]" at bounding box center [1096, 32] width 163 height 18
type input "[PERSON_NAME]"
click at [1184, 32] on icon at bounding box center [1183, 32] width 10 height 10
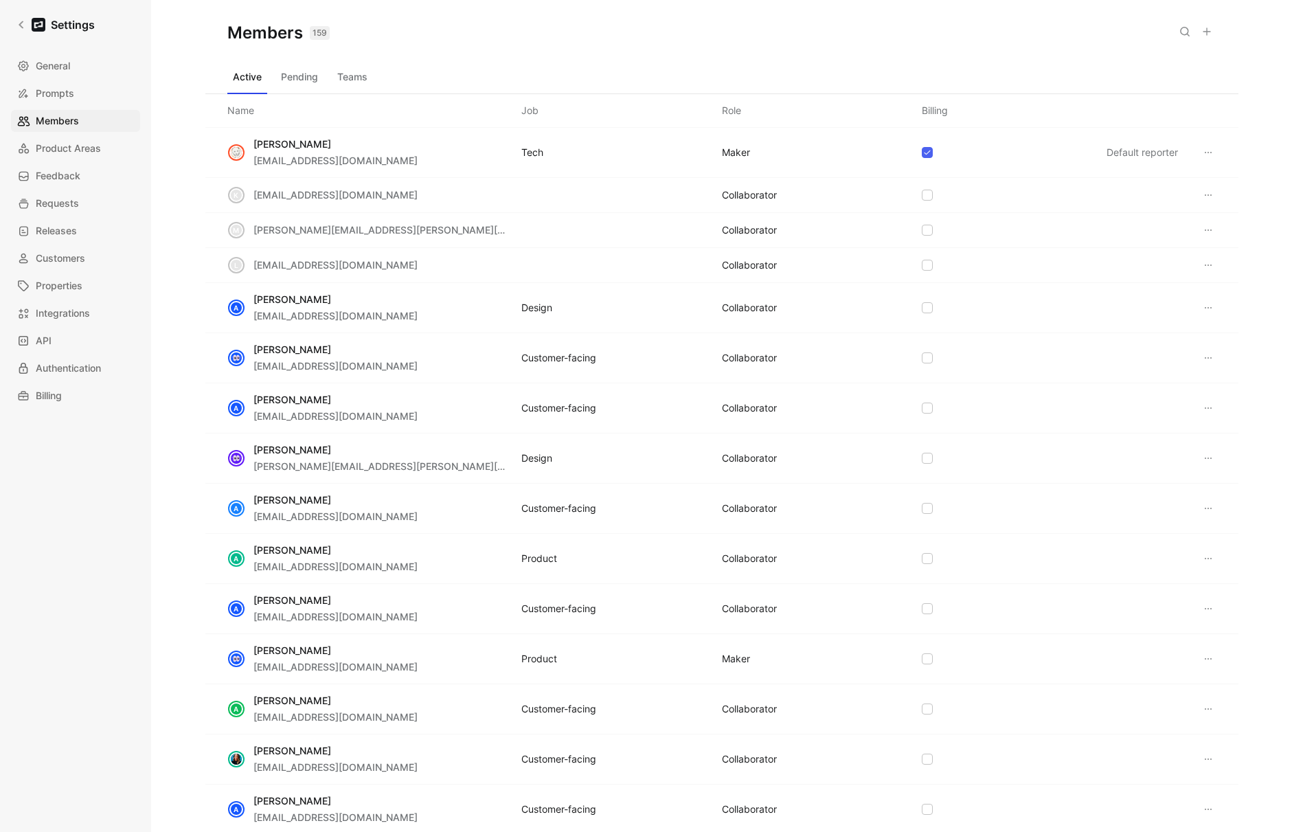
click at [317, 70] on button "Pending" at bounding box center [299, 77] width 48 height 22
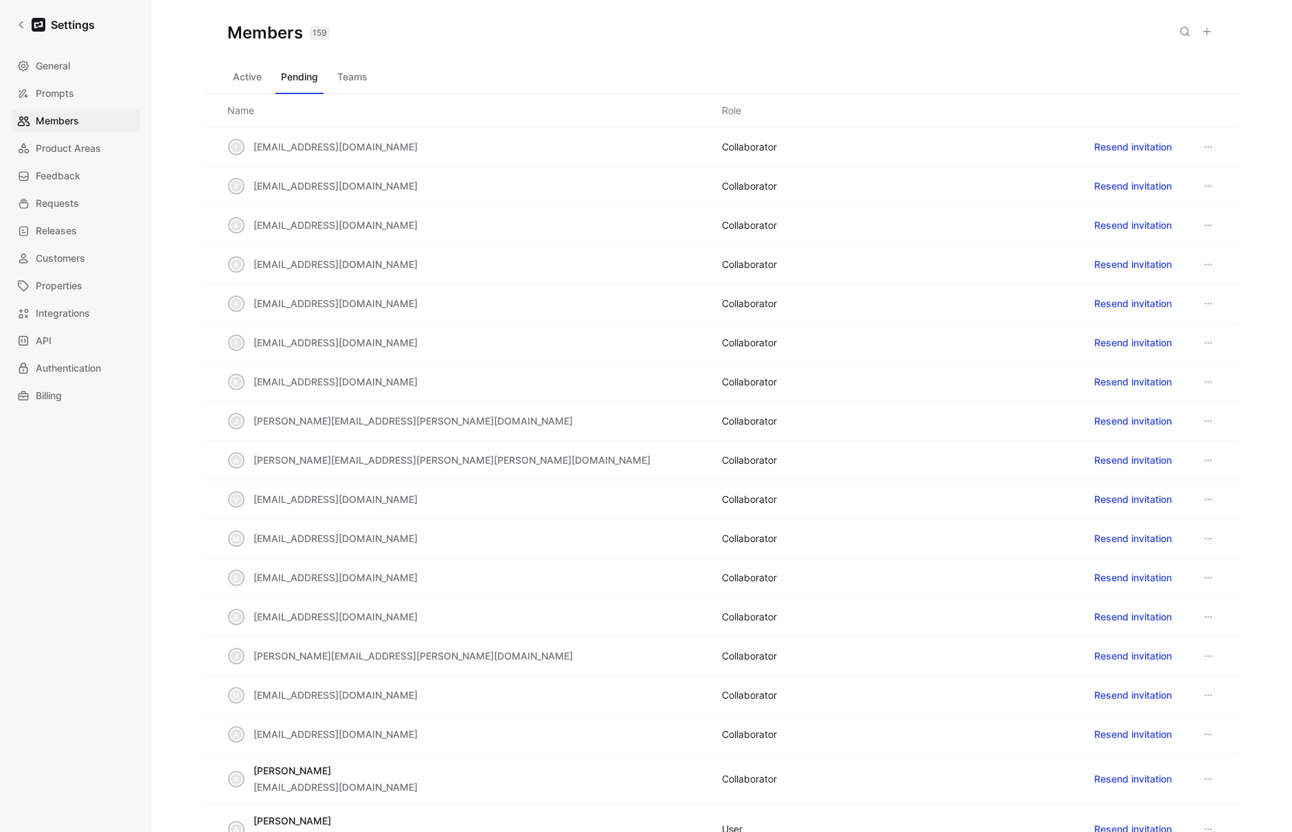
click at [243, 83] on button "Active" at bounding box center [247, 77] width 40 height 22
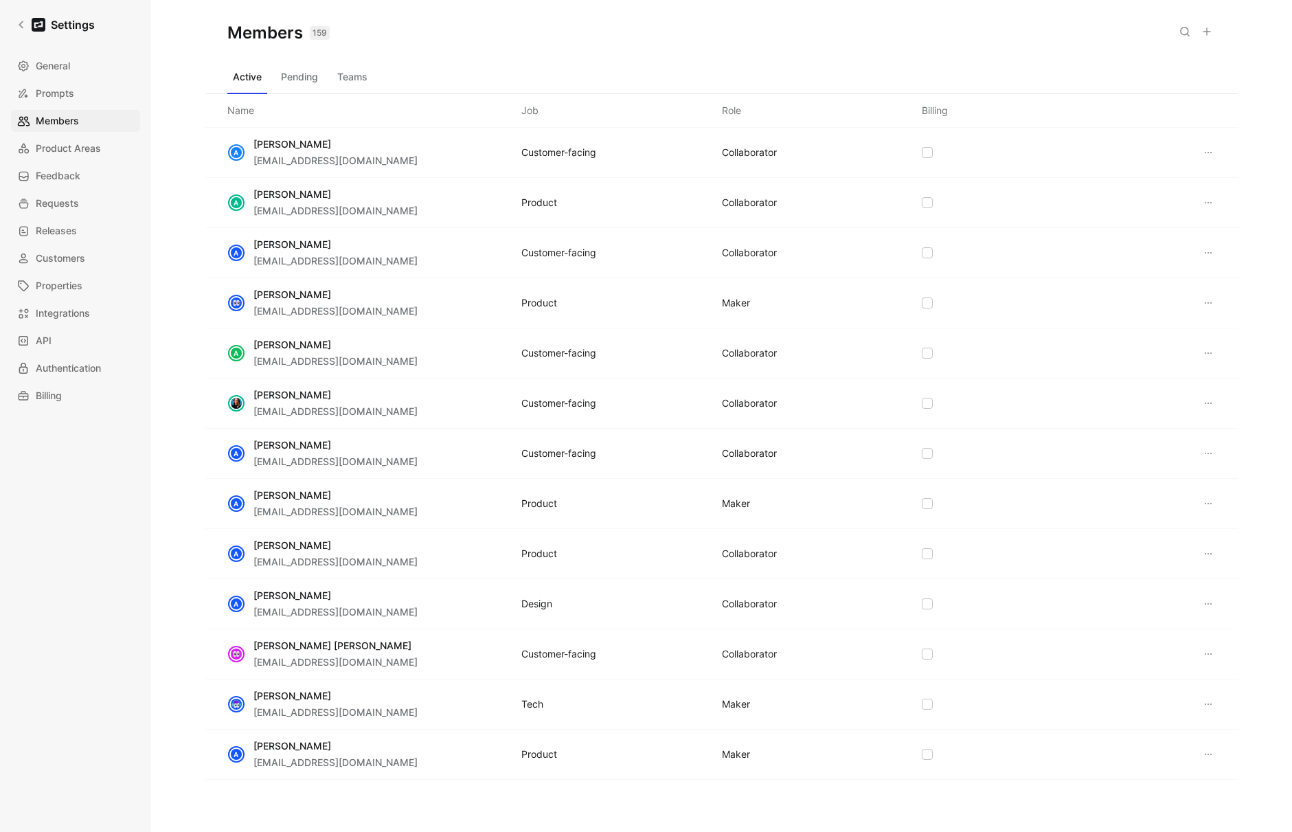
scroll to position [513, 0]
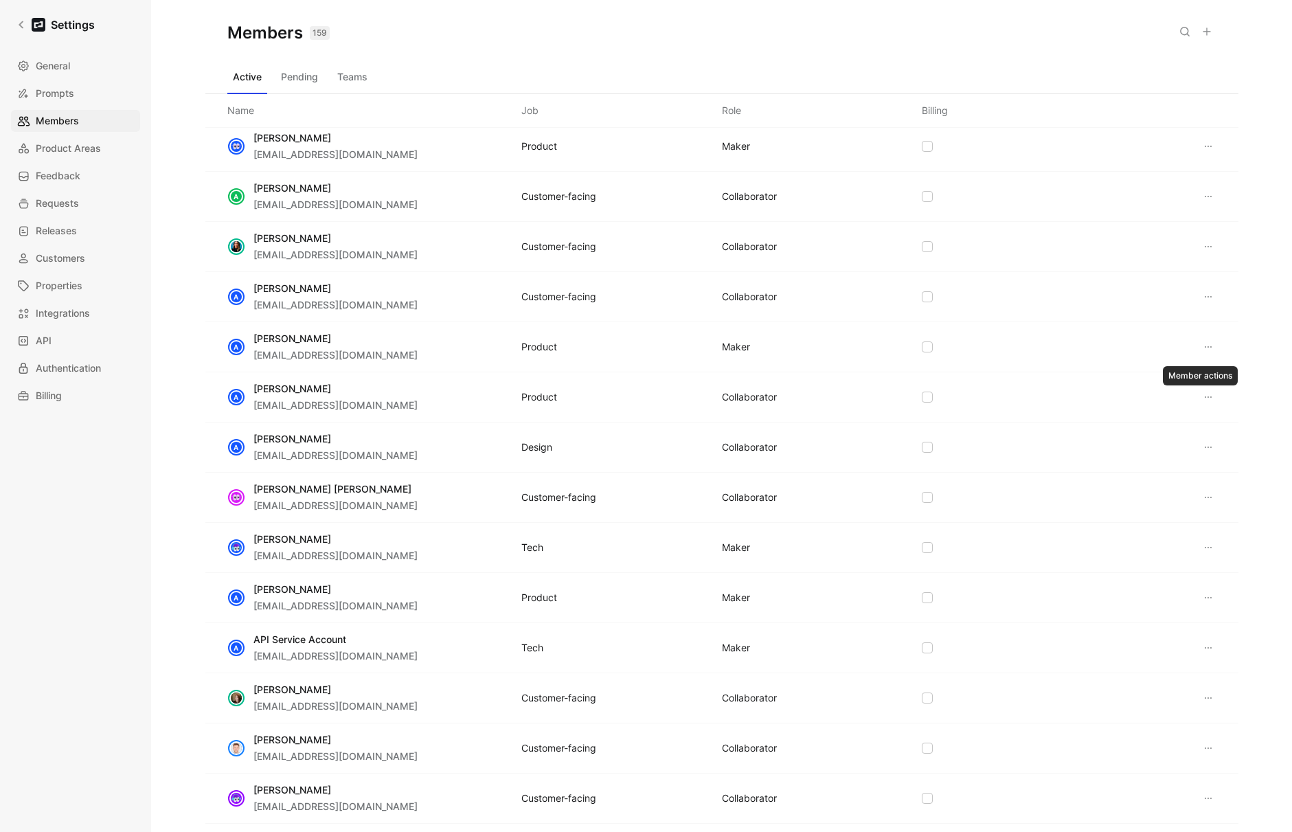
click at [1203, 395] on icon at bounding box center [1208, 397] width 11 height 11
click at [984, 403] on div "A [PERSON_NAME] [EMAIL_ADDRESS][DOMAIN_NAME] Product COLLABORATOR" at bounding box center [721, 397] width 1033 height 50
click at [1203, 399] on icon at bounding box center [1208, 397] width 11 height 11
click at [1142, 427] on div "Edit role" at bounding box center [1154, 424] width 98 height 16
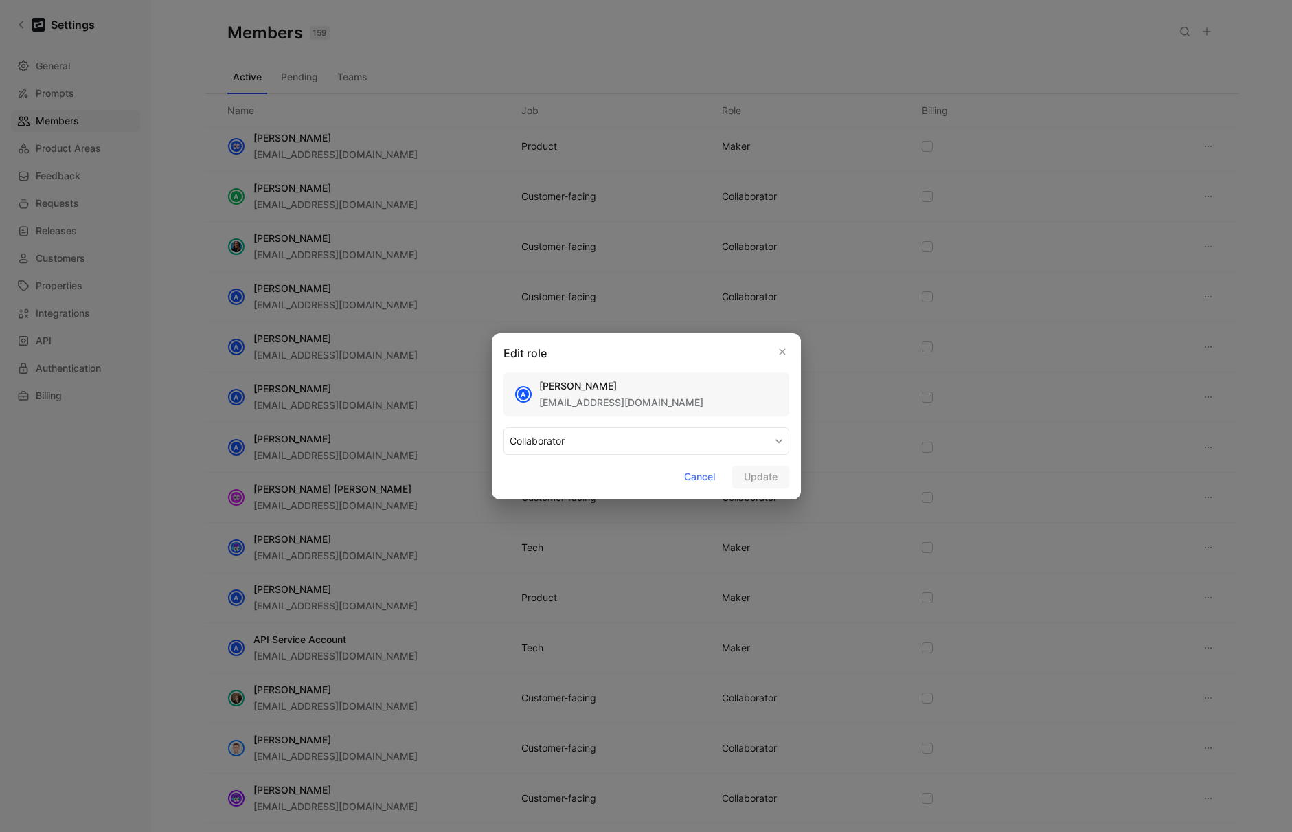
click at [613, 431] on button "COLLABORATOR" at bounding box center [647, 440] width 286 height 27
click at [699, 474] on span "Cancel" at bounding box center [699, 477] width 31 height 16
